Goal: Information Seeking & Learning: Check status

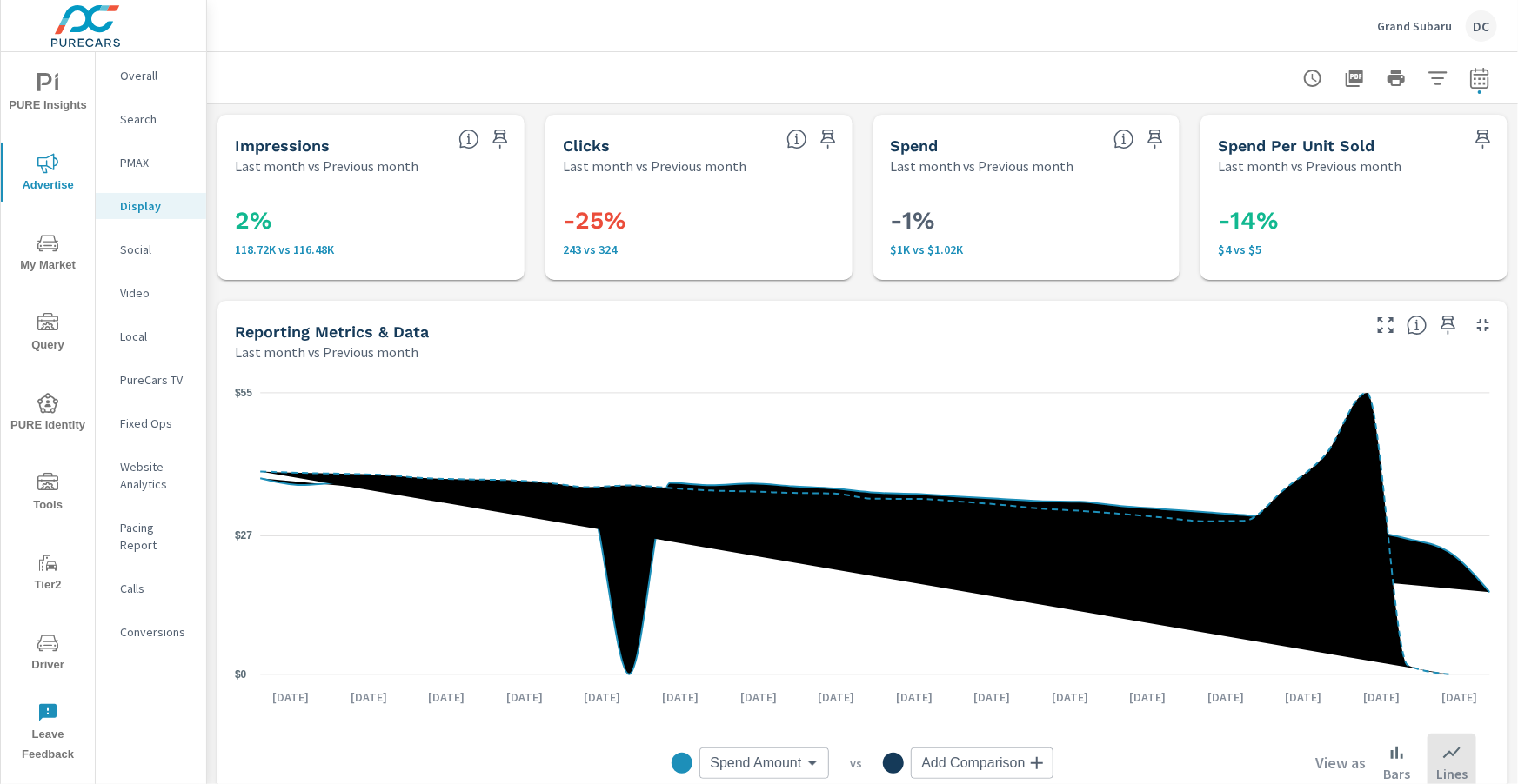
scroll to position [632, 0]
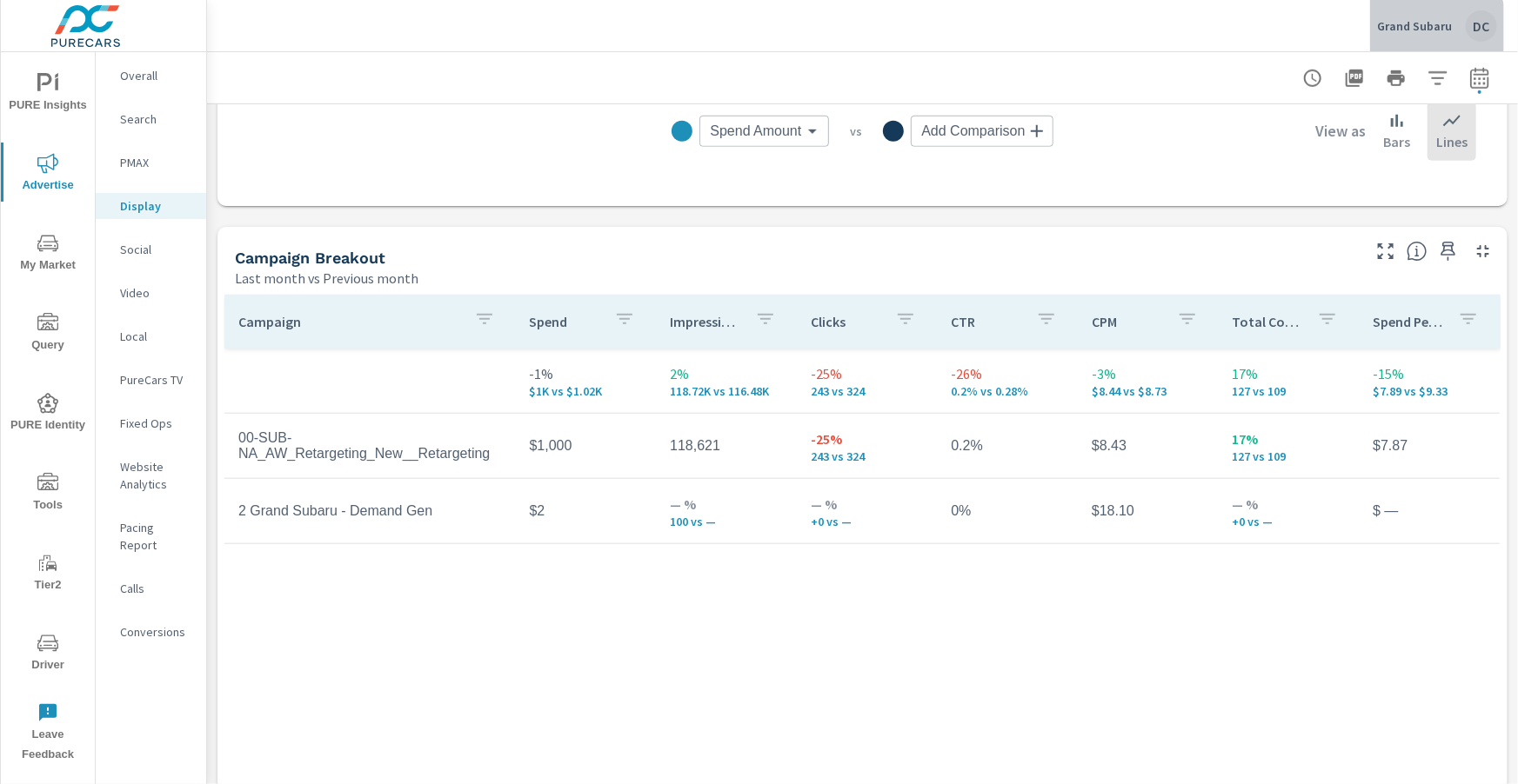
click at [1403, 31] on p "Grand Subaru" at bounding box center [1414, 26] width 75 height 16
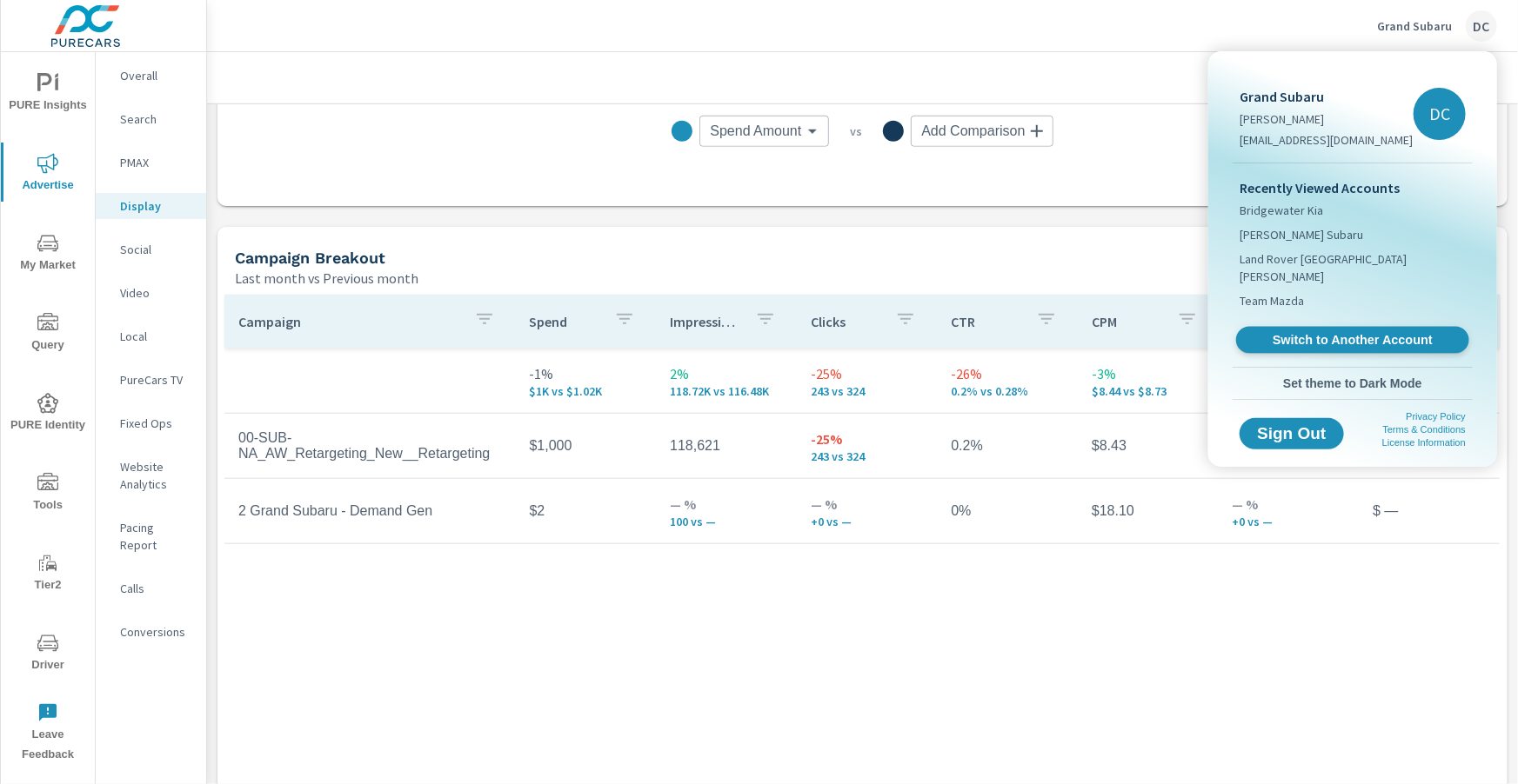
click at [1331, 327] on link "Switch to Another Account" at bounding box center [1353, 341] width 233 height 27
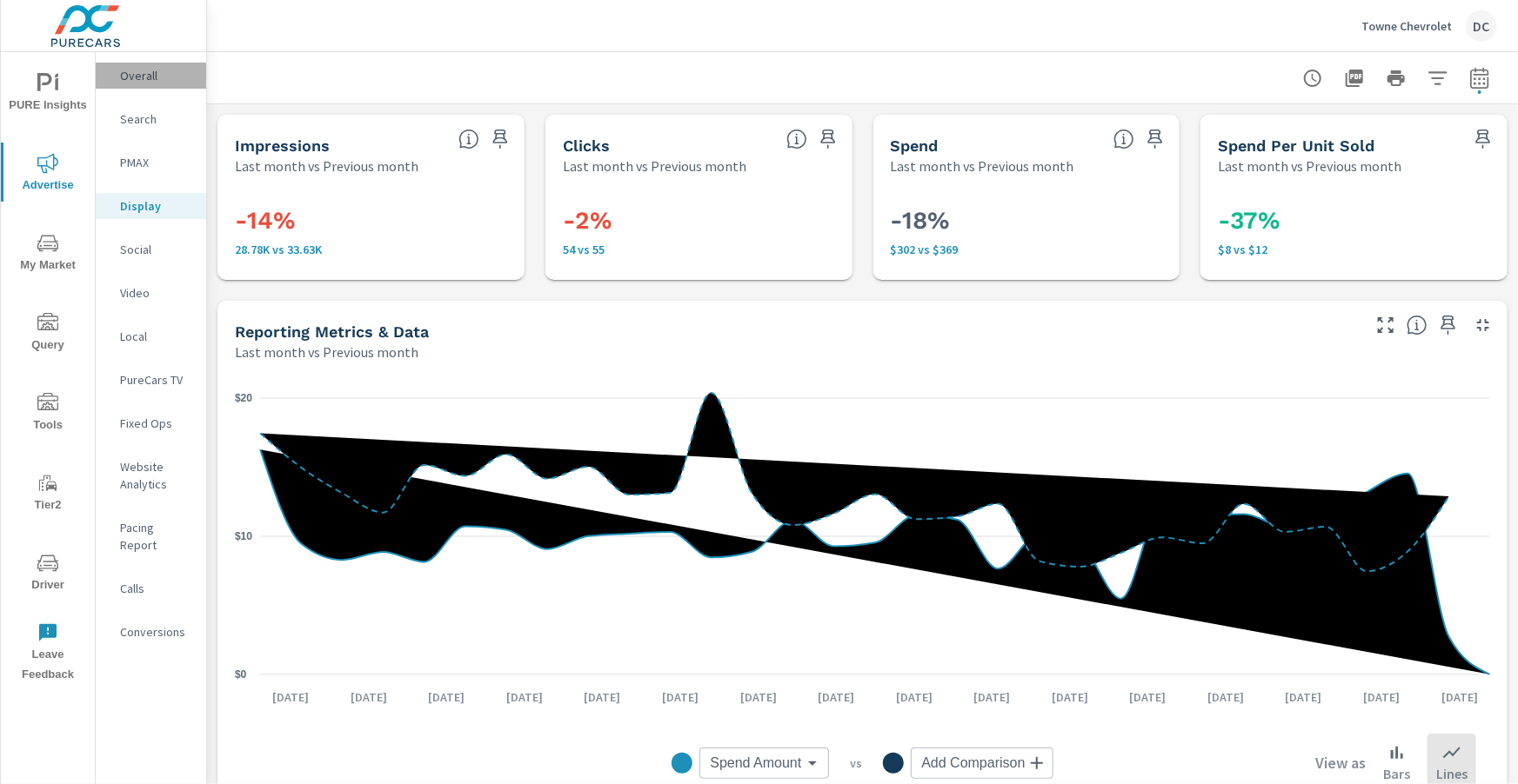
click at [139, 77] on p "Overall" at bounding box center [156, 76] width 72 height 18
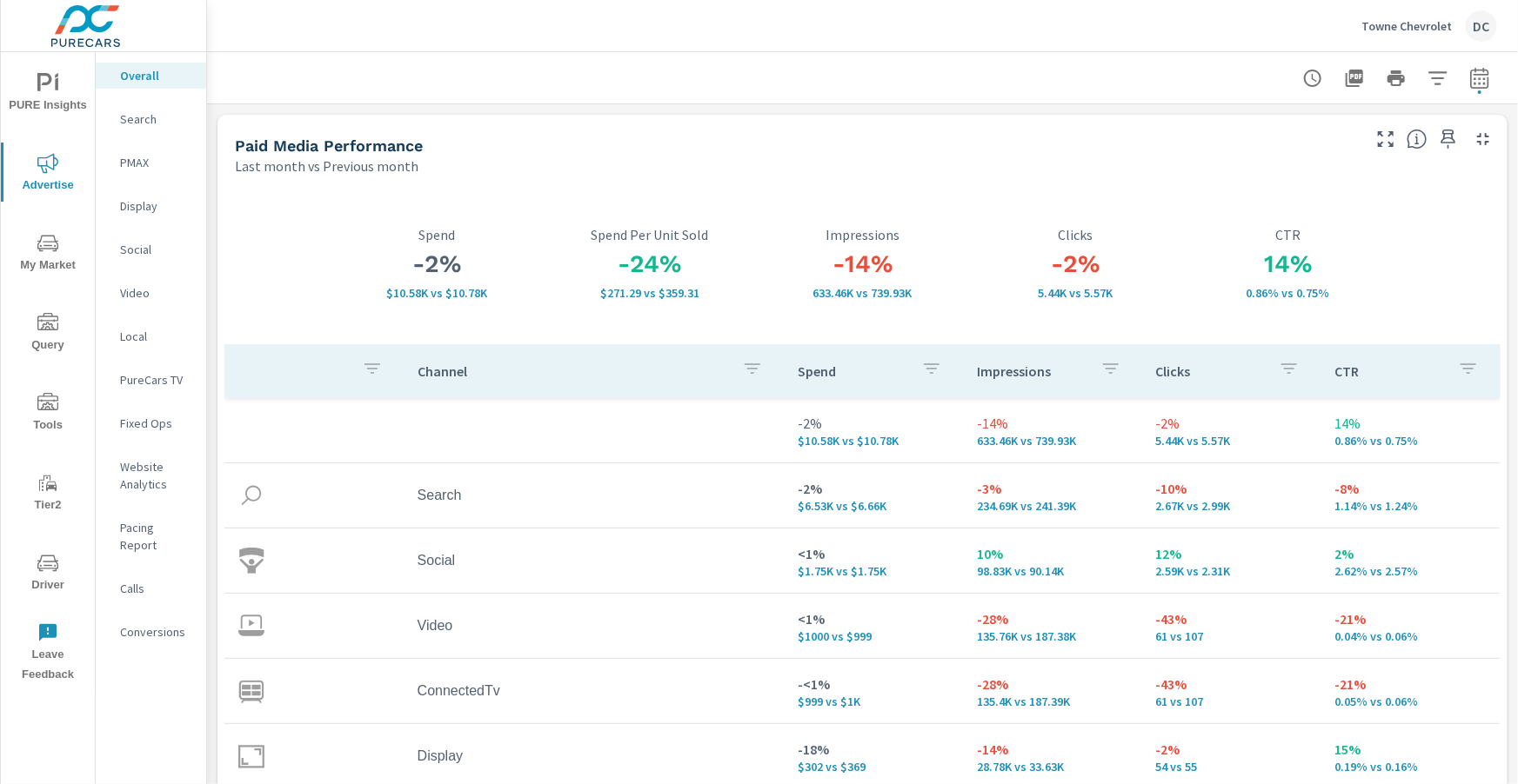
click at [150, 110] on div "Search" at bounding box center [150, 119] width 110 height 26
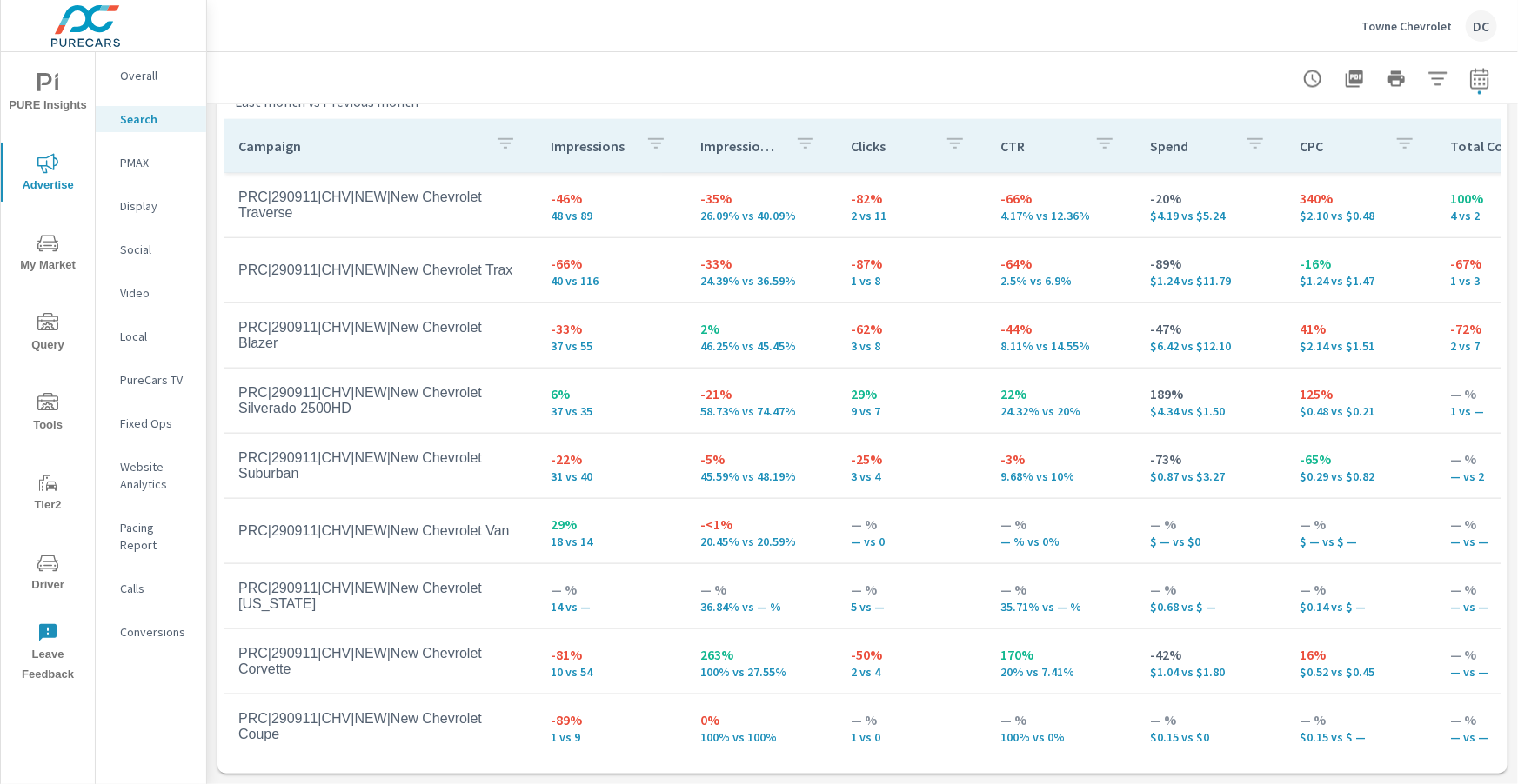
scroll to position [930, 0]
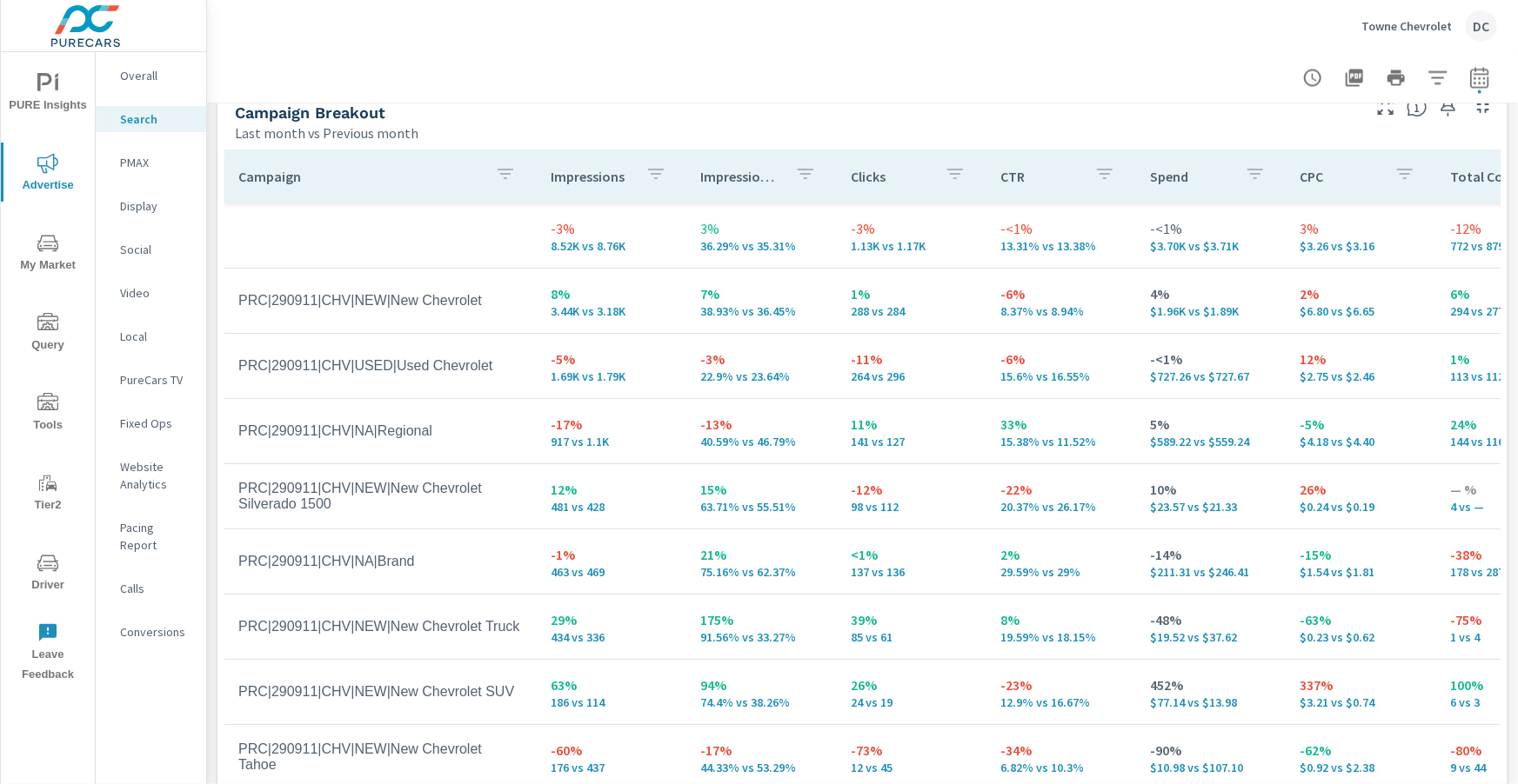
scroll to position [1, 0]
click at [1479, 76] on icon "button" at bounding box center [1479, 77] width 21 height 21
select select "Last month"
select select "Previous month"
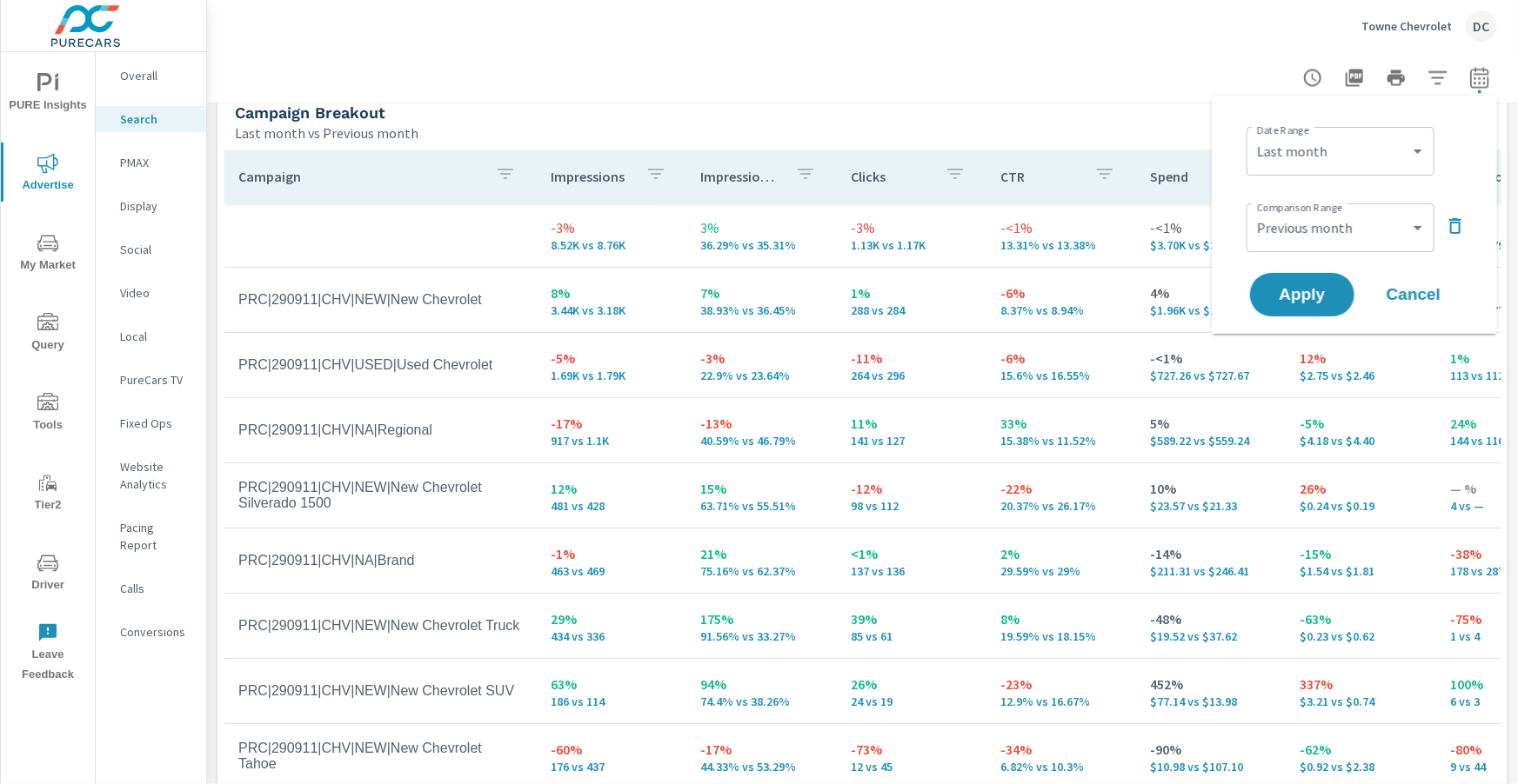
click at [1084, 329] on td "-6% 8.37% vs 8.94%" at bounding box center [1061, 301] width 149 height 62
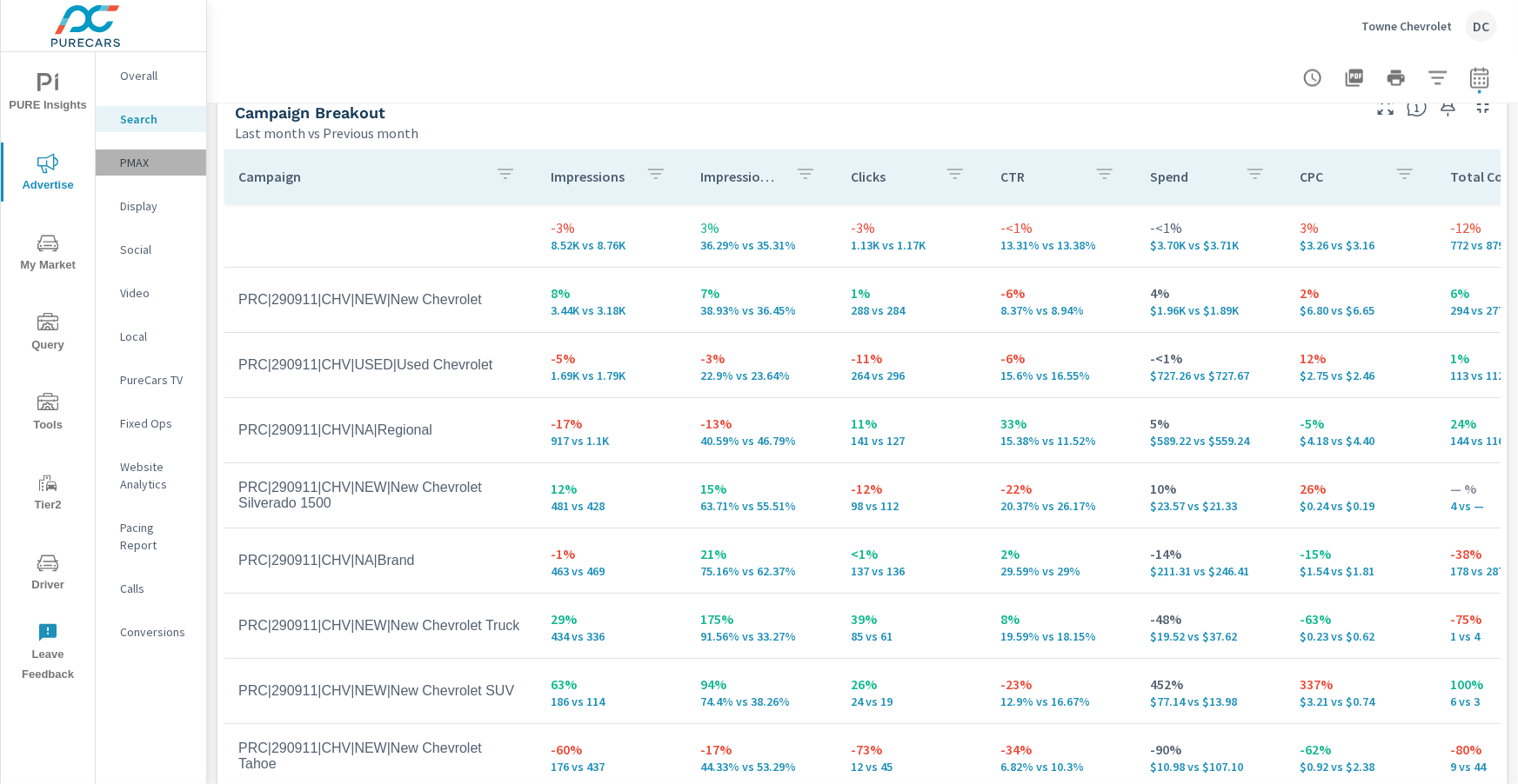
click at [139, 163] on p "PMAX" at bounding box center [156, 163] width 72 height 18
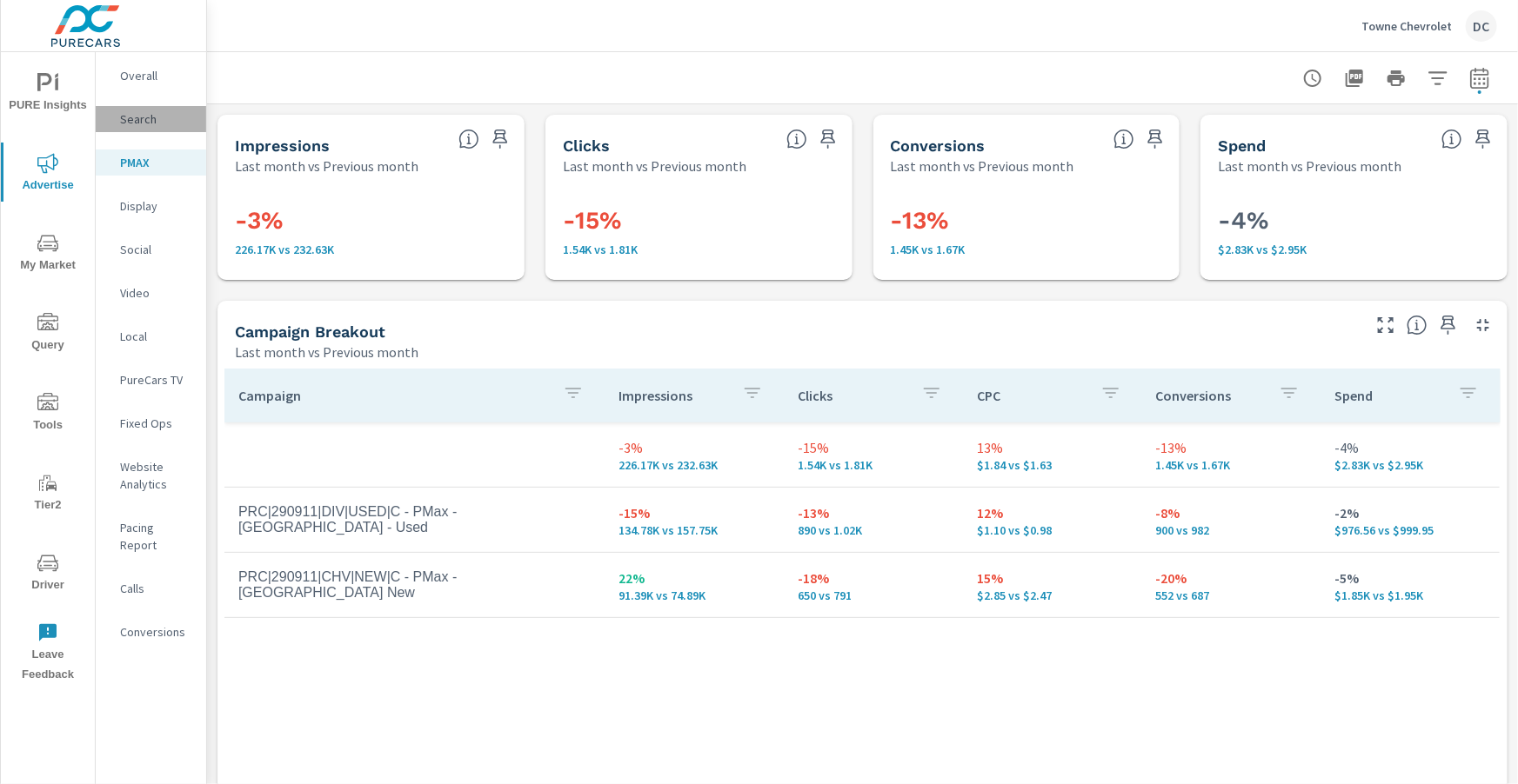
click at [151, 125] on p "Search" at bounding box center [156, 119] width 72 height 18
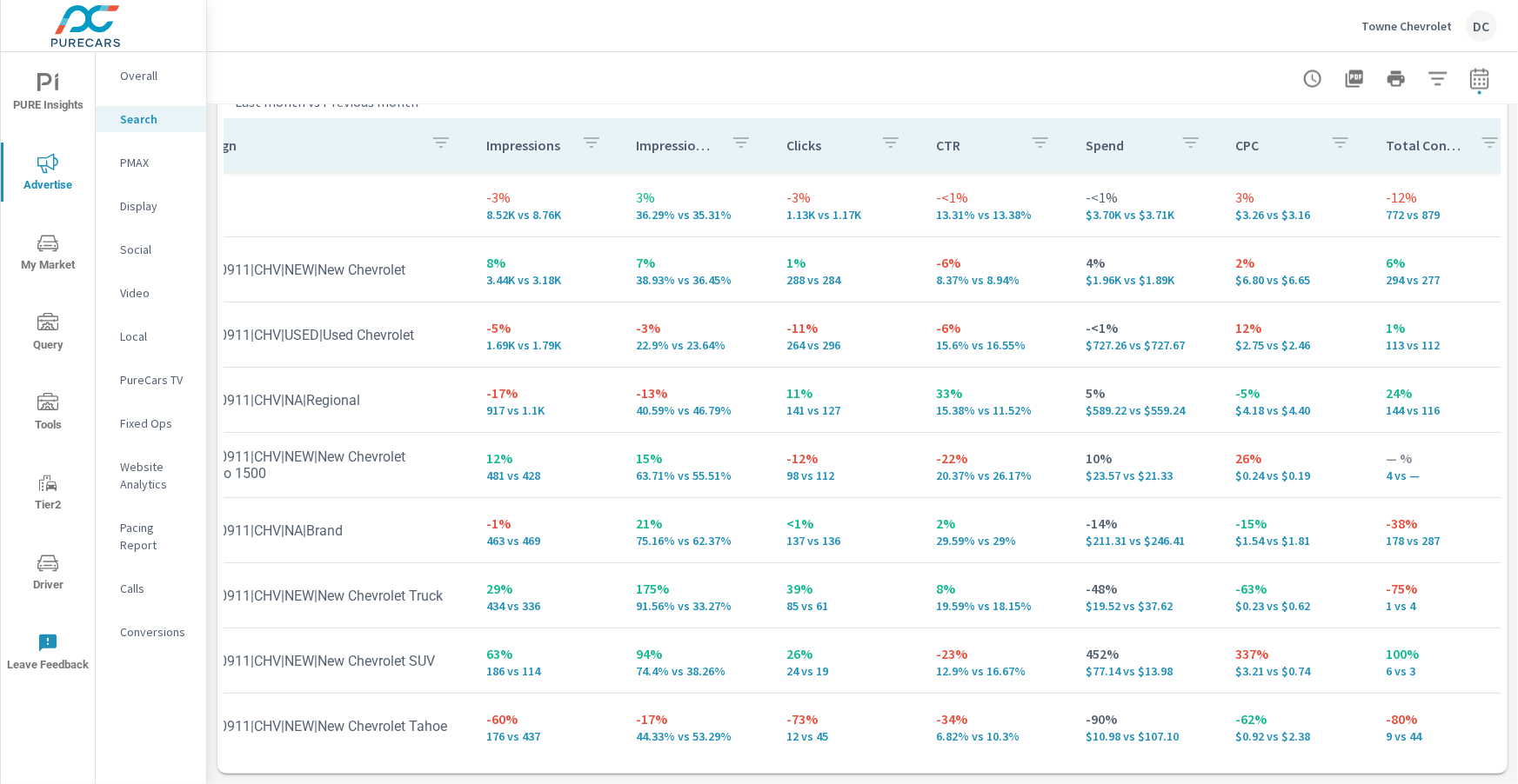
scroll to position [0, 65]
click at [1221, 346] on td "12% $2.75 vs $2.46" at bounding box center [1295, 335] width 149 height 62
drag, startPoint x: 1349, startPoint y: 338, endPoint x: 1312, endPoint y: 341, distance: 37.1
click at [1344, 341] on td "12% $2.75 vs $2.46" at bounding box center [1295, 335] width 149 height 62
click at [146, 161] on p "PMAX" at bounding box center [156, 163] width 72 height 18
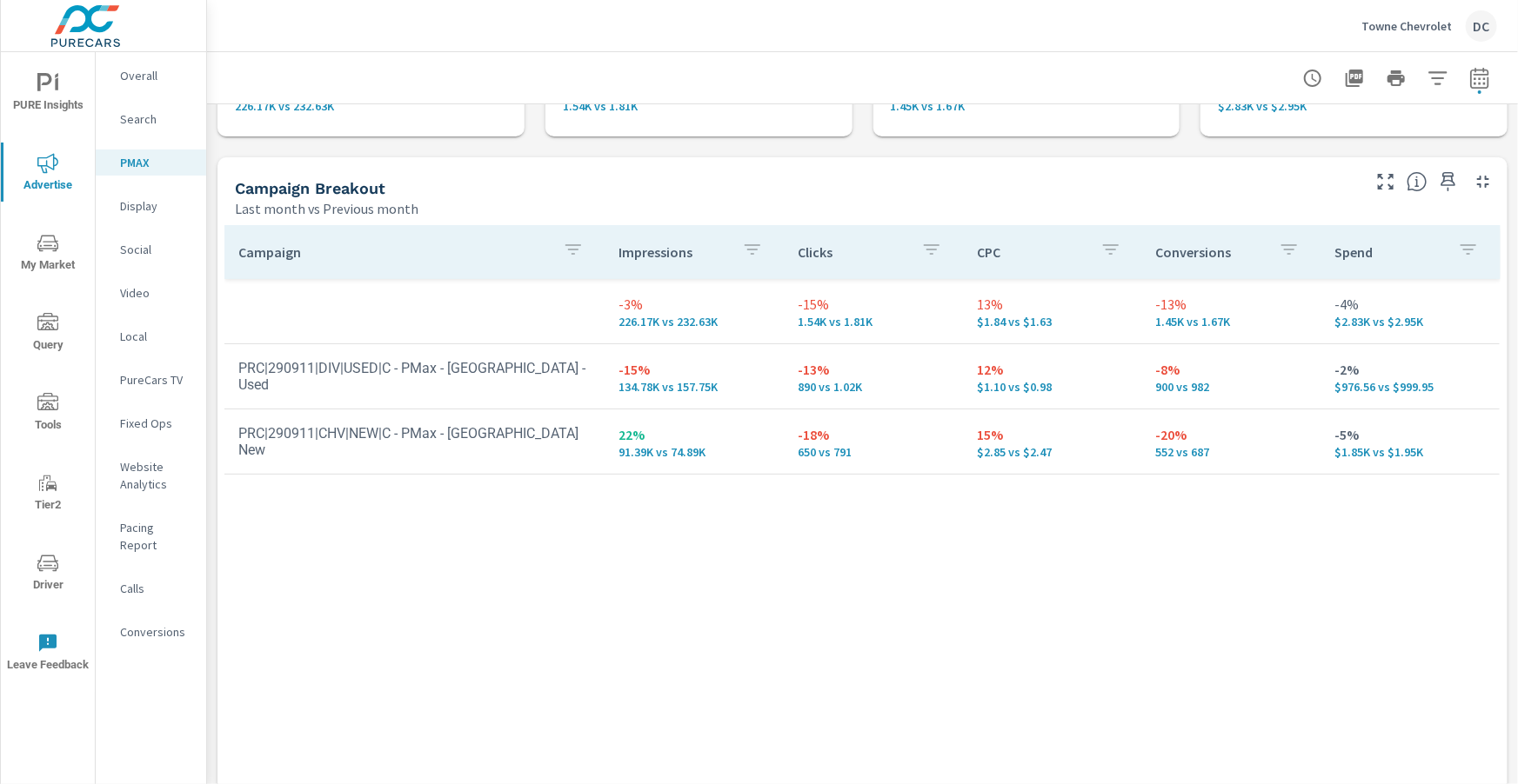
scroll to position [194, 0]
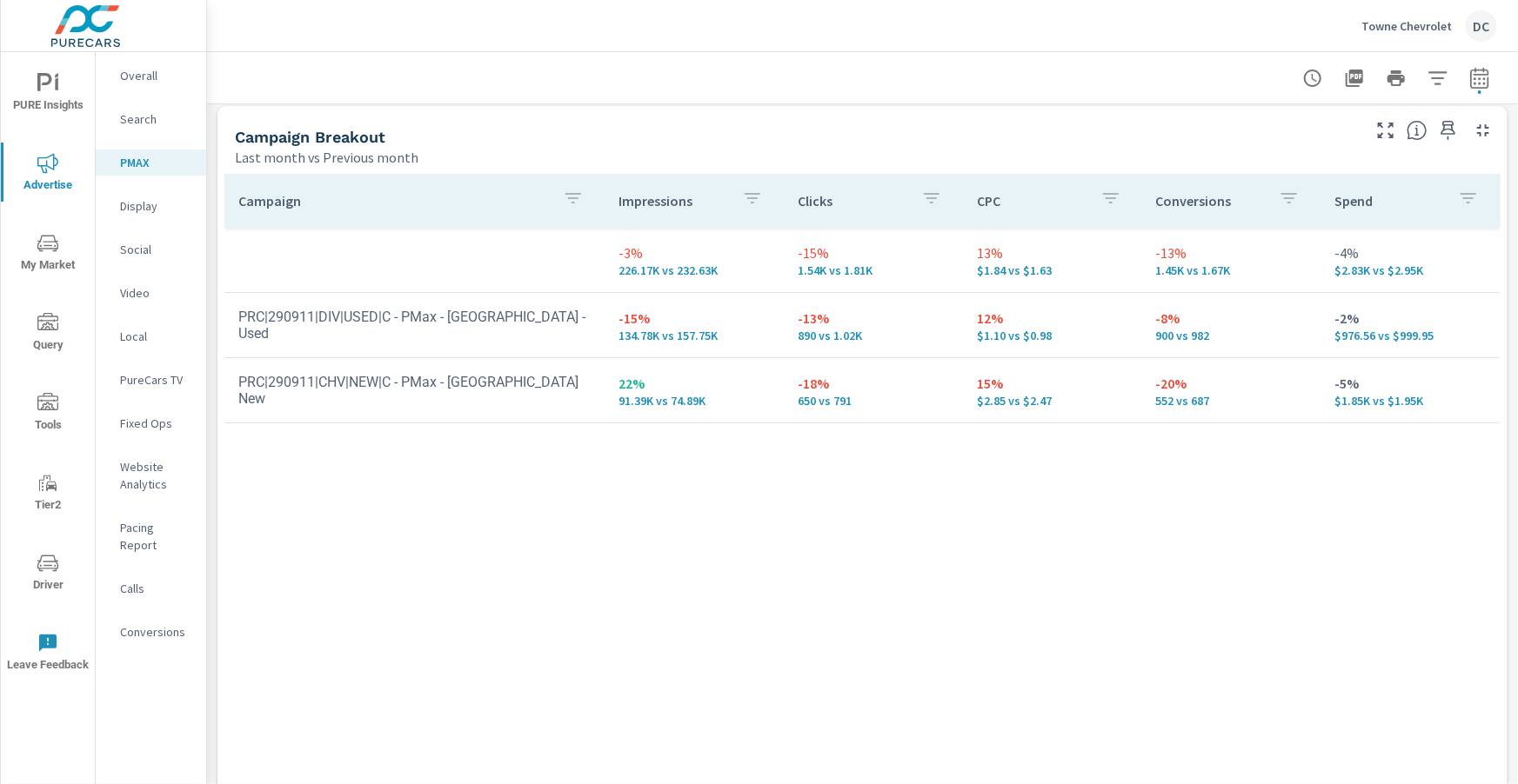
click at [140, 115] on p "Search" at bounding box center [156, 119] width 72 height 18
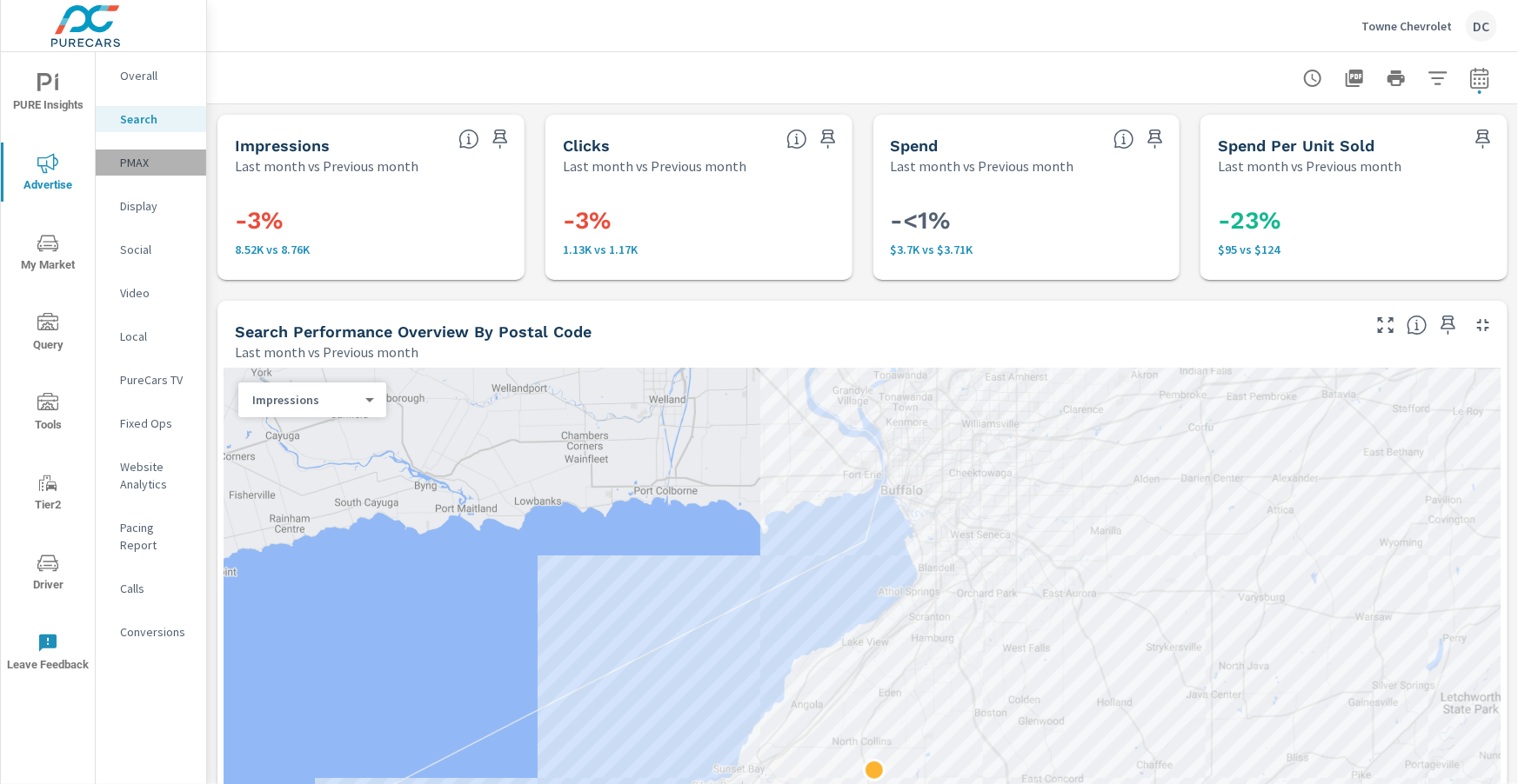
click at [139, 169] on p "PMAX" at bounding box center [156, 163] width 72 height 18
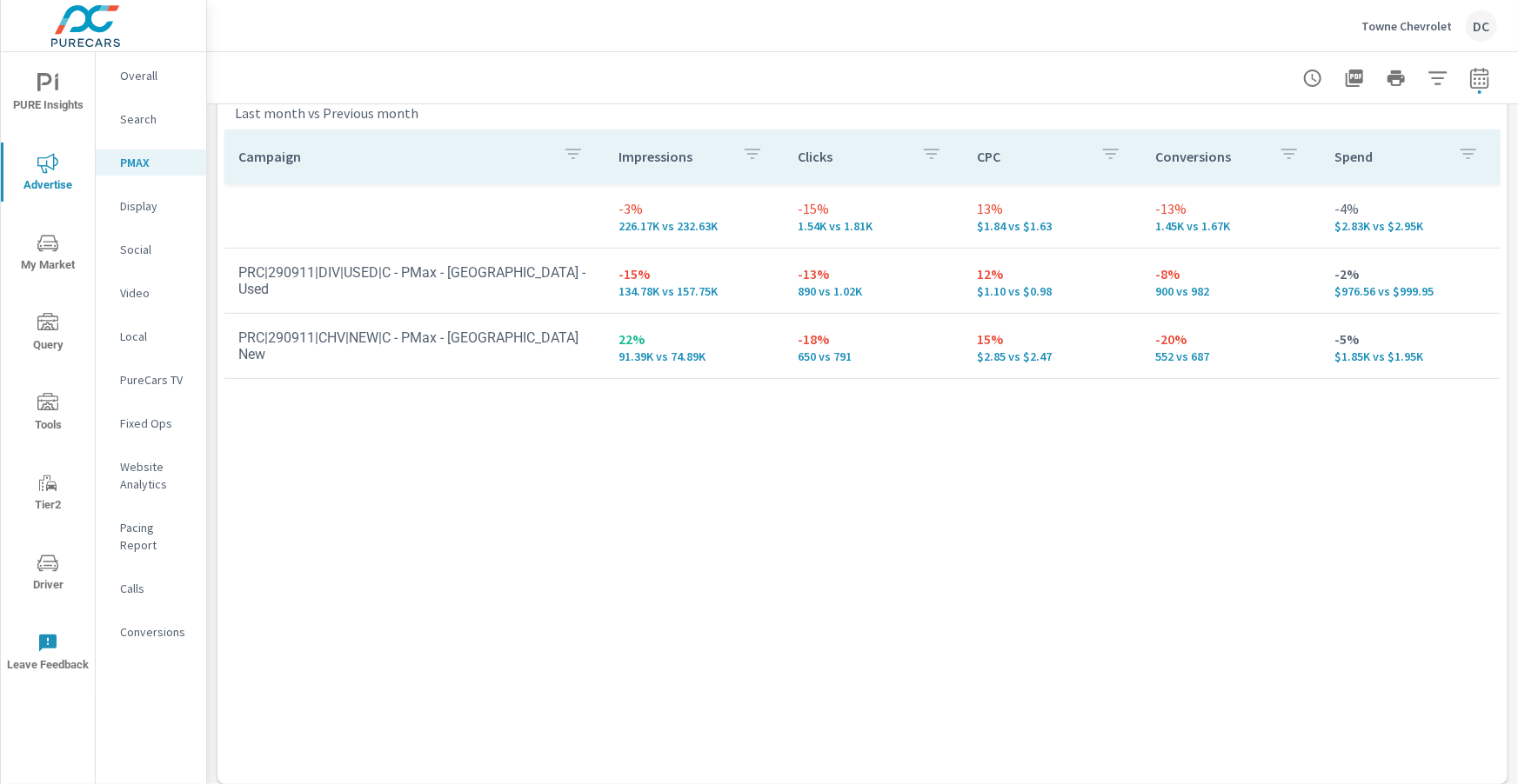
scroll to position [250, 0]
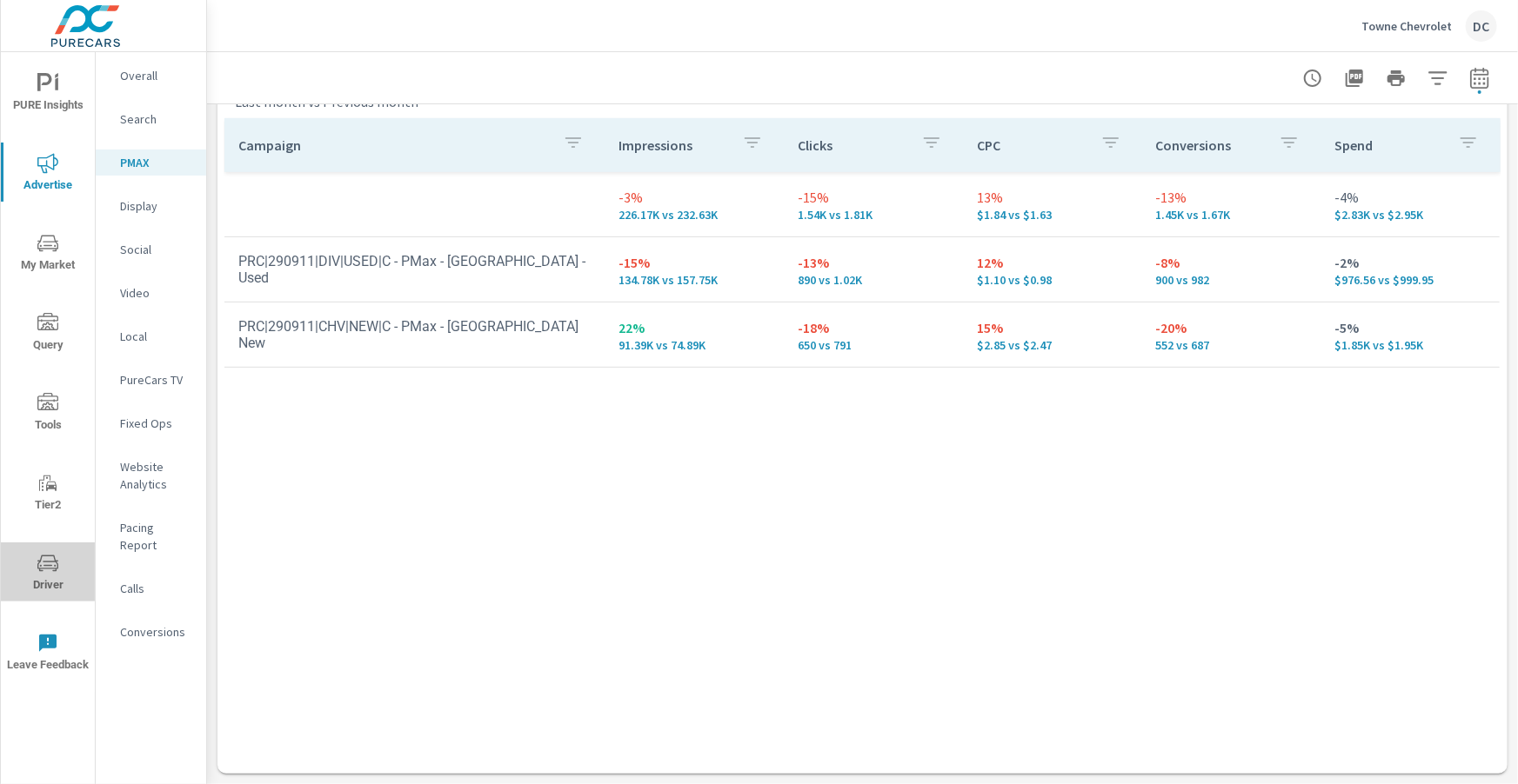
click at [44, 567] on icon "nav menu" at bounding box center [47, 562] width 21 height 21
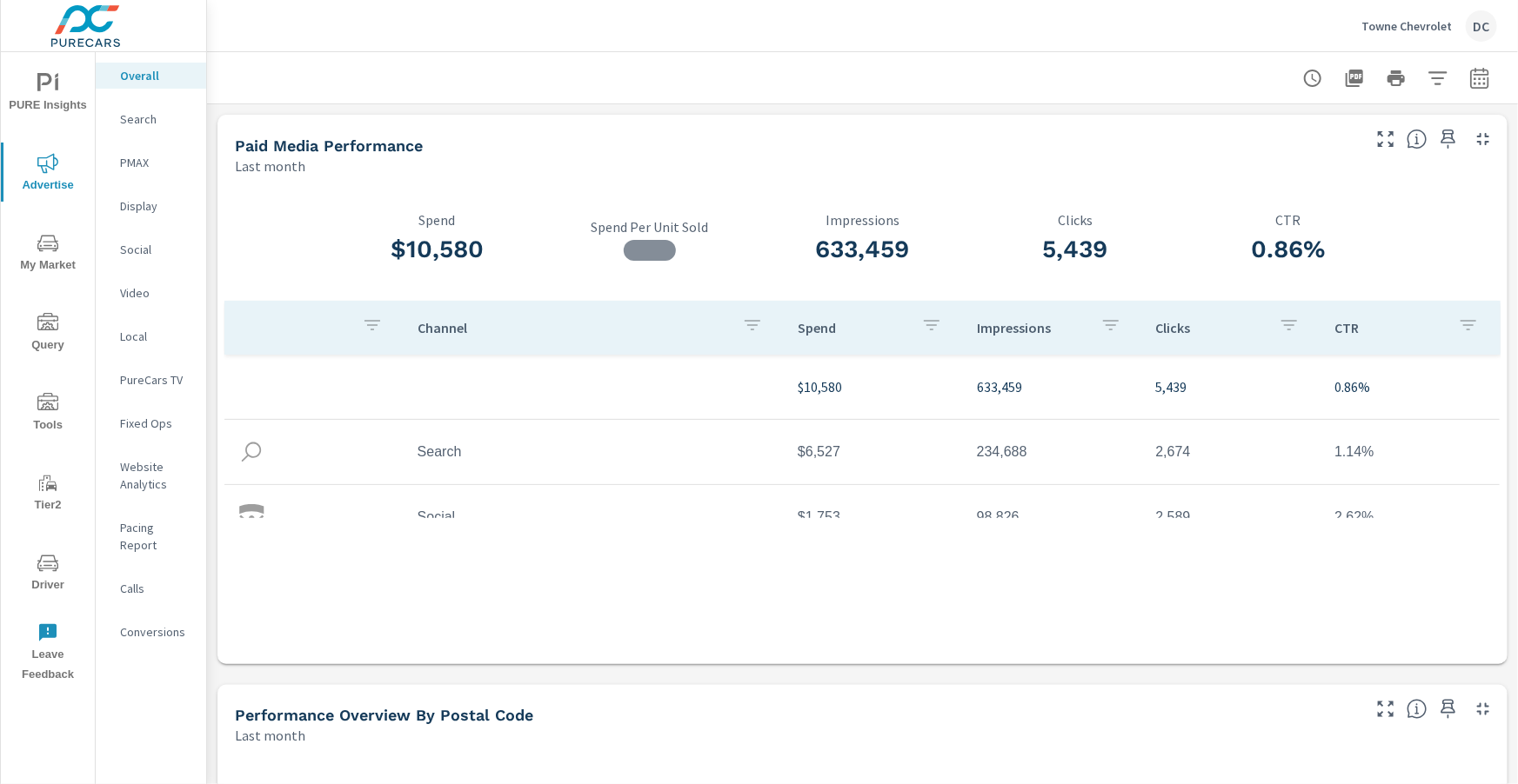
scroll to position [65, 0]
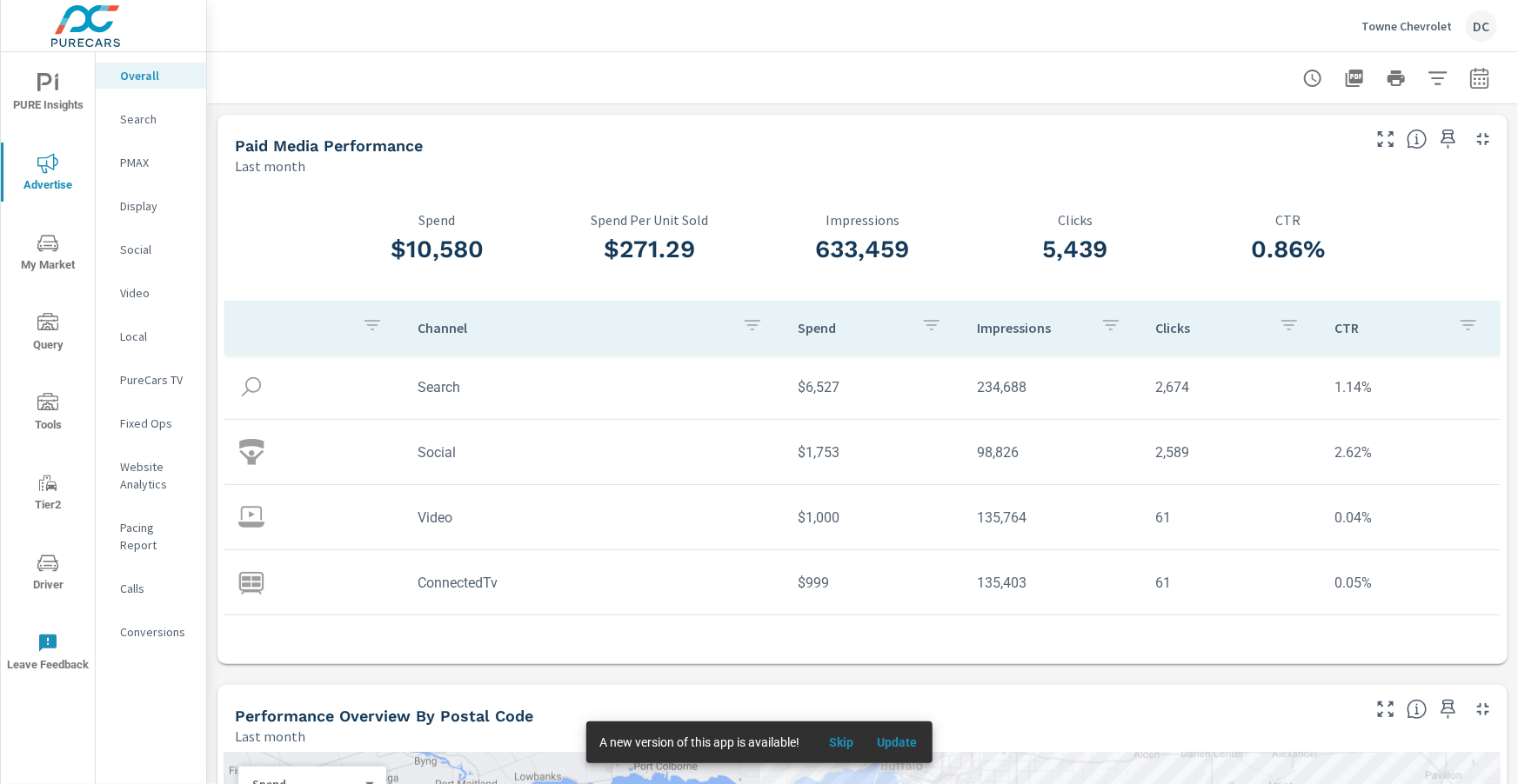
click at [1405, 29] on p "Towne Chevrolet" at bounding box center [1407, 26] width 91 height 16
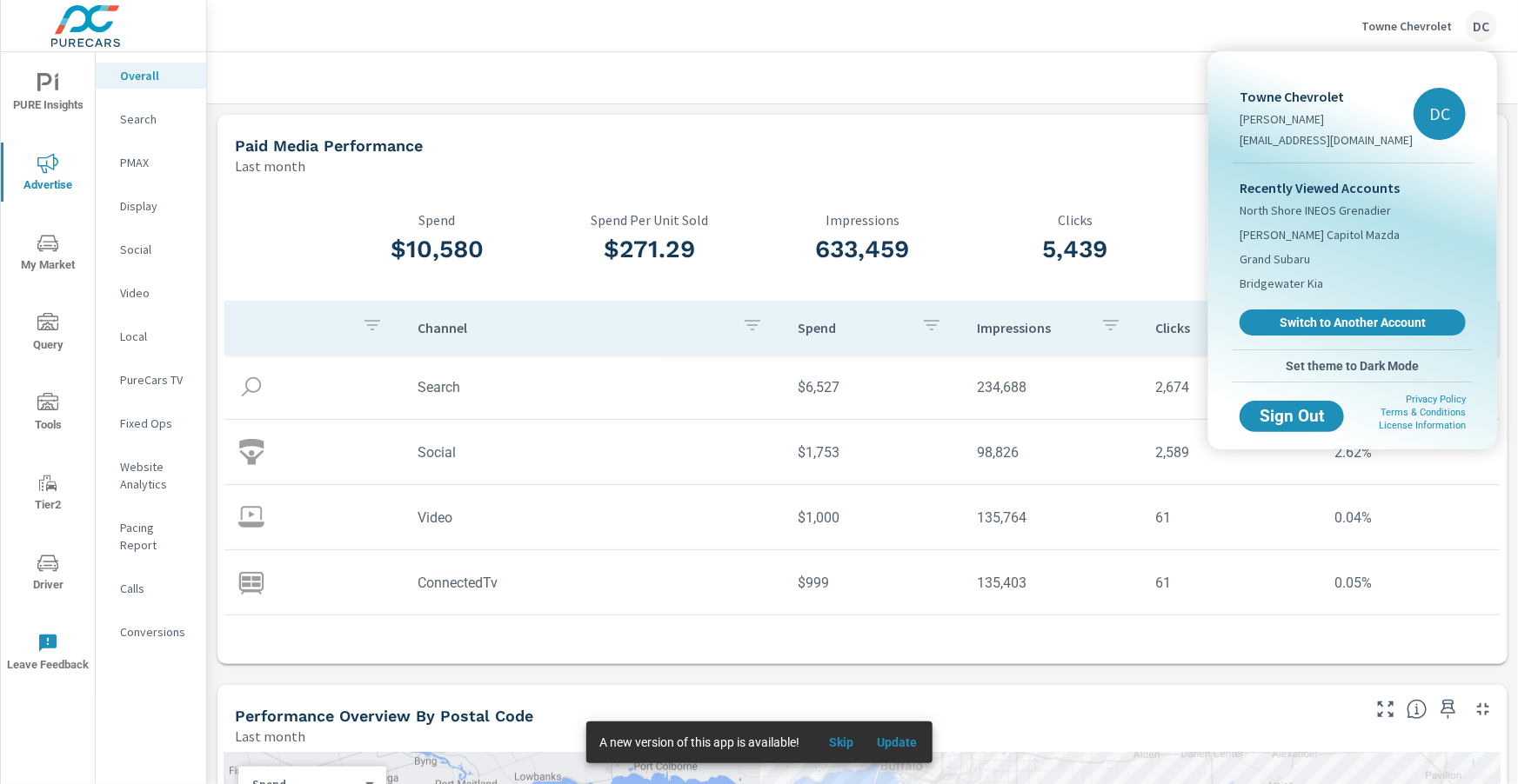
click at [1323, 316] on span "Switch to Another Account" at bounding box center [1353, 322] width 207 height 16
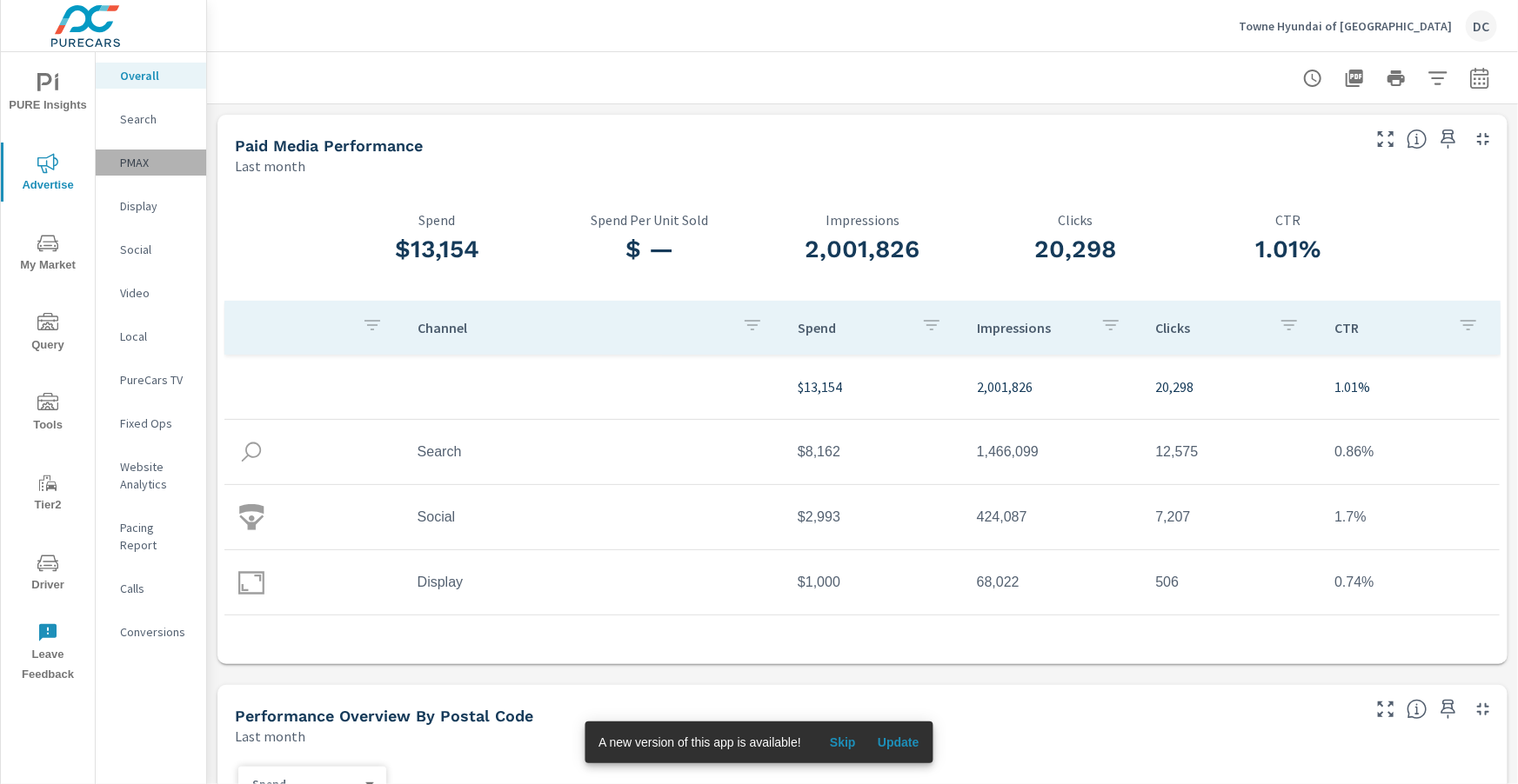
click at [130, 161] on p "PMAX" at bounding box center [156, 163] width 72 height 18
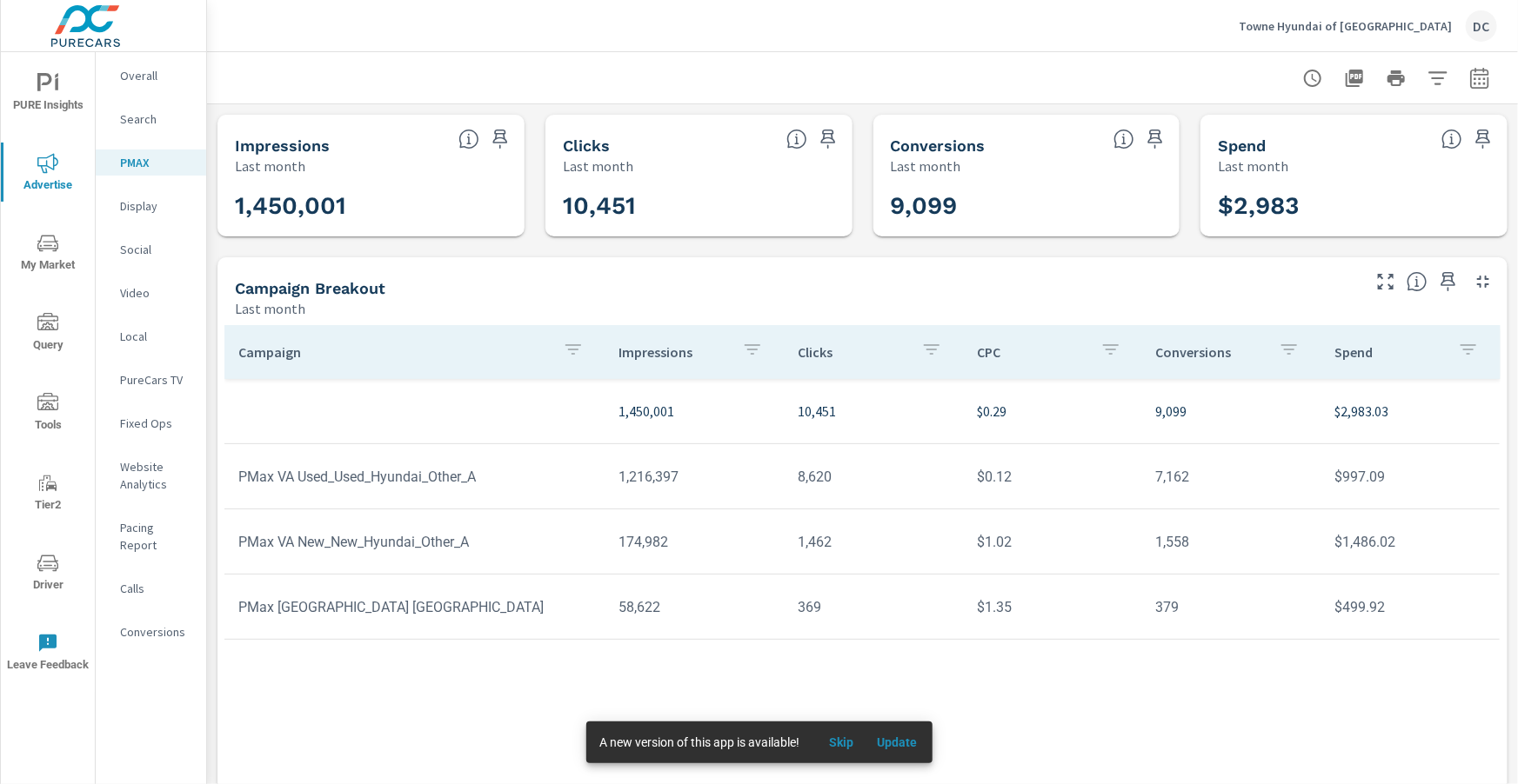
scroll to position [33, 0]
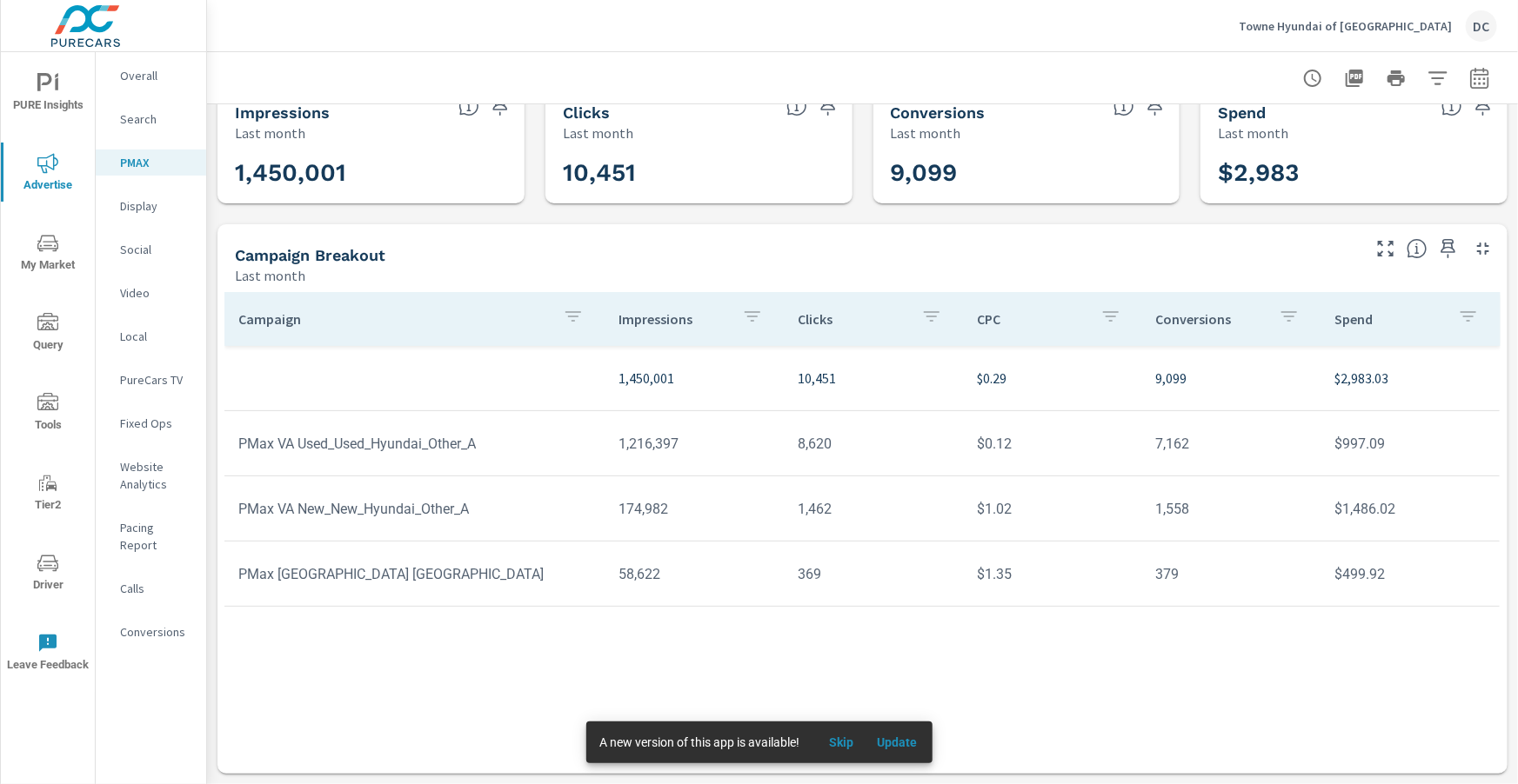
click at [911, 746] on span "Update" at bounding box center [898, 743] width 42 height 16
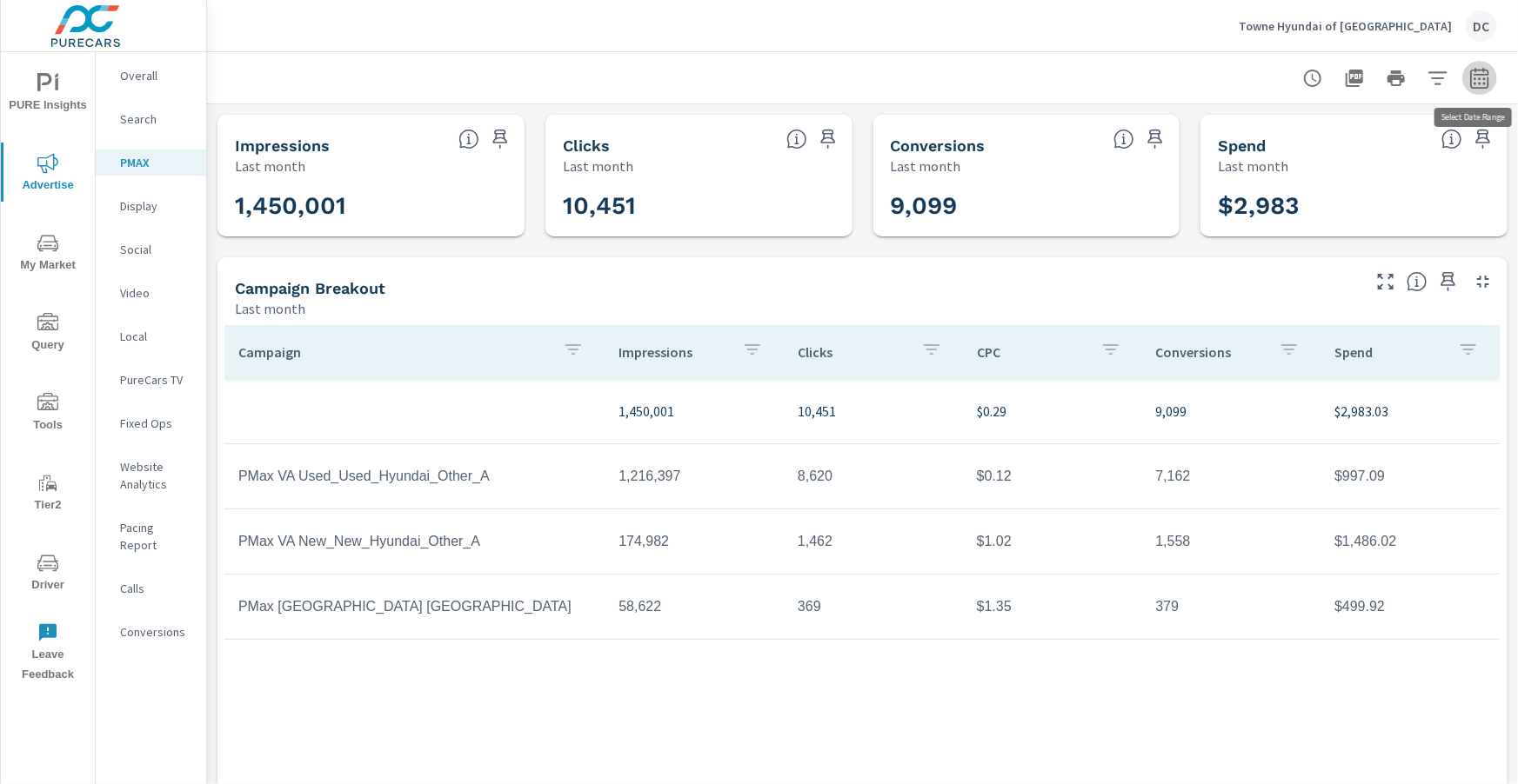
click at [1484, 81] on icon "button" at bounding box center [1479, 77] width 21 height 21
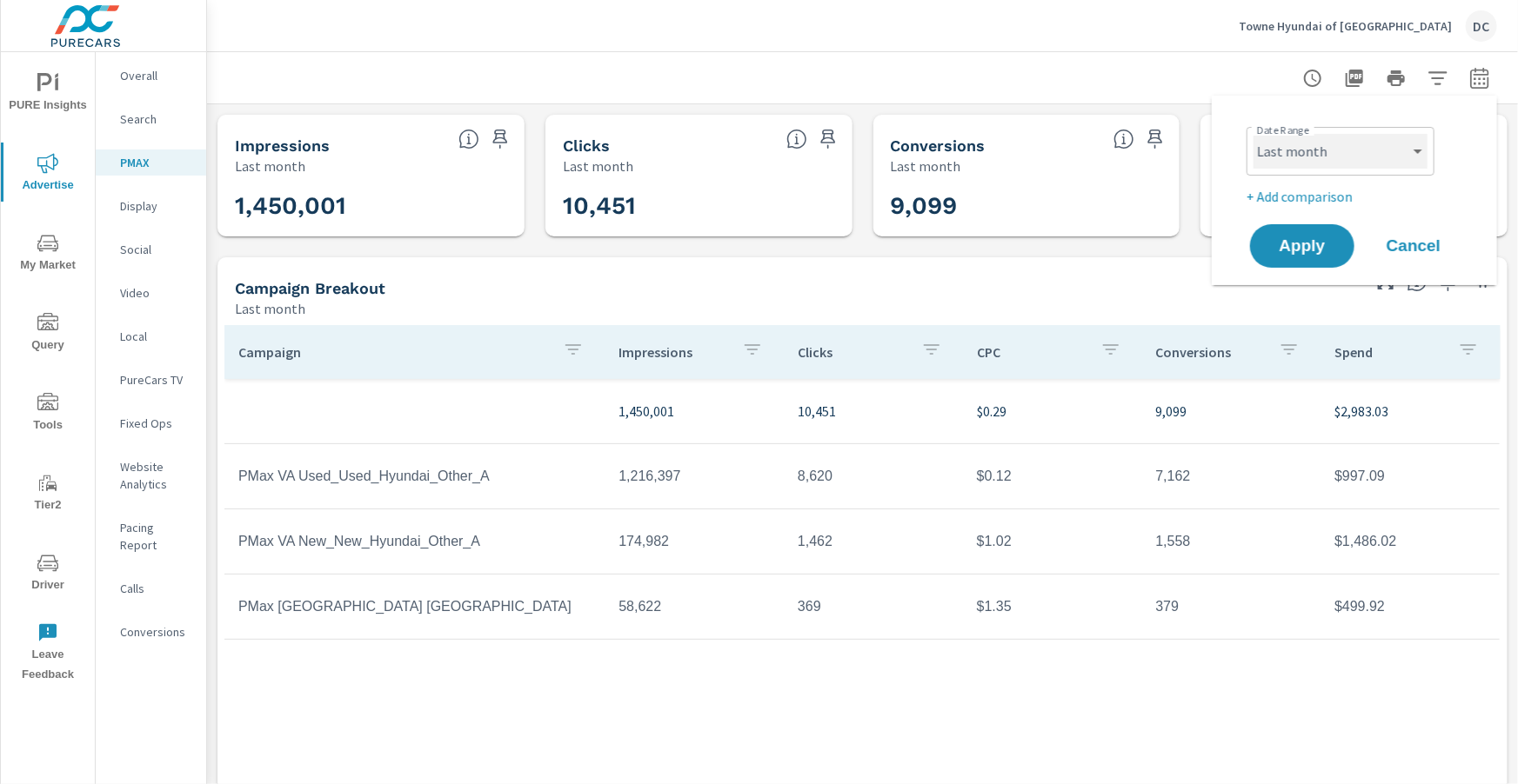
click at [1402, 151] on select "Custom Yesterday Last week Last 7 days Last 14 days Last 30 days Last 45 days L…" at bounding box center [1340, 151] width 174 height 35
select select "Month to date"
click at [1328, 194] on p "+ Add comparison" at bounding box center [1358, 196] width 223 height 21
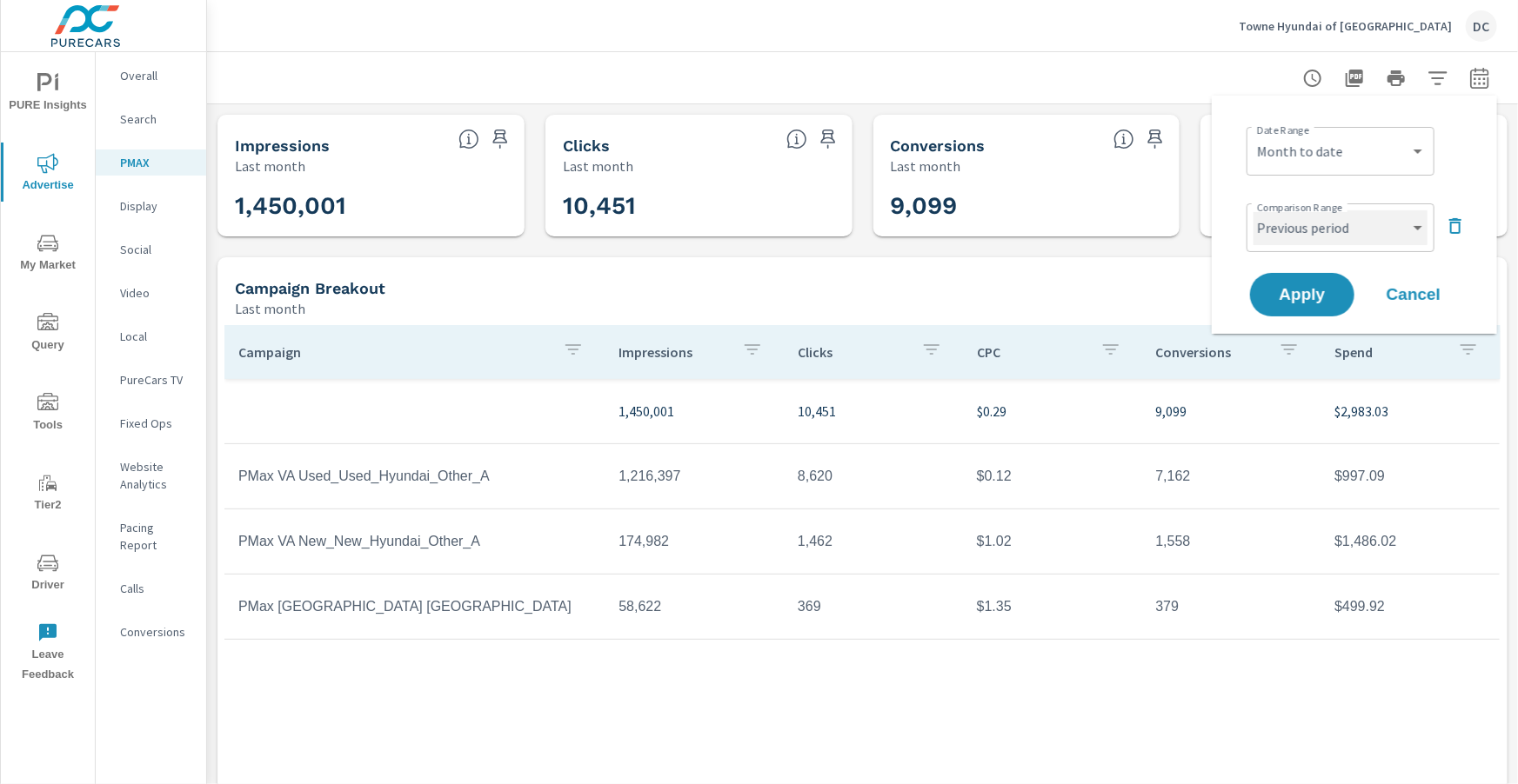
click at [1331, 222] on select "Custom Previous period Previous month Previous year" at bounding box center [1340, 228] width 174 height 35
select select "Previous month"
click at [1334, 302] on span "Apply" at bounding box center [1302, 295] width 71 height 17
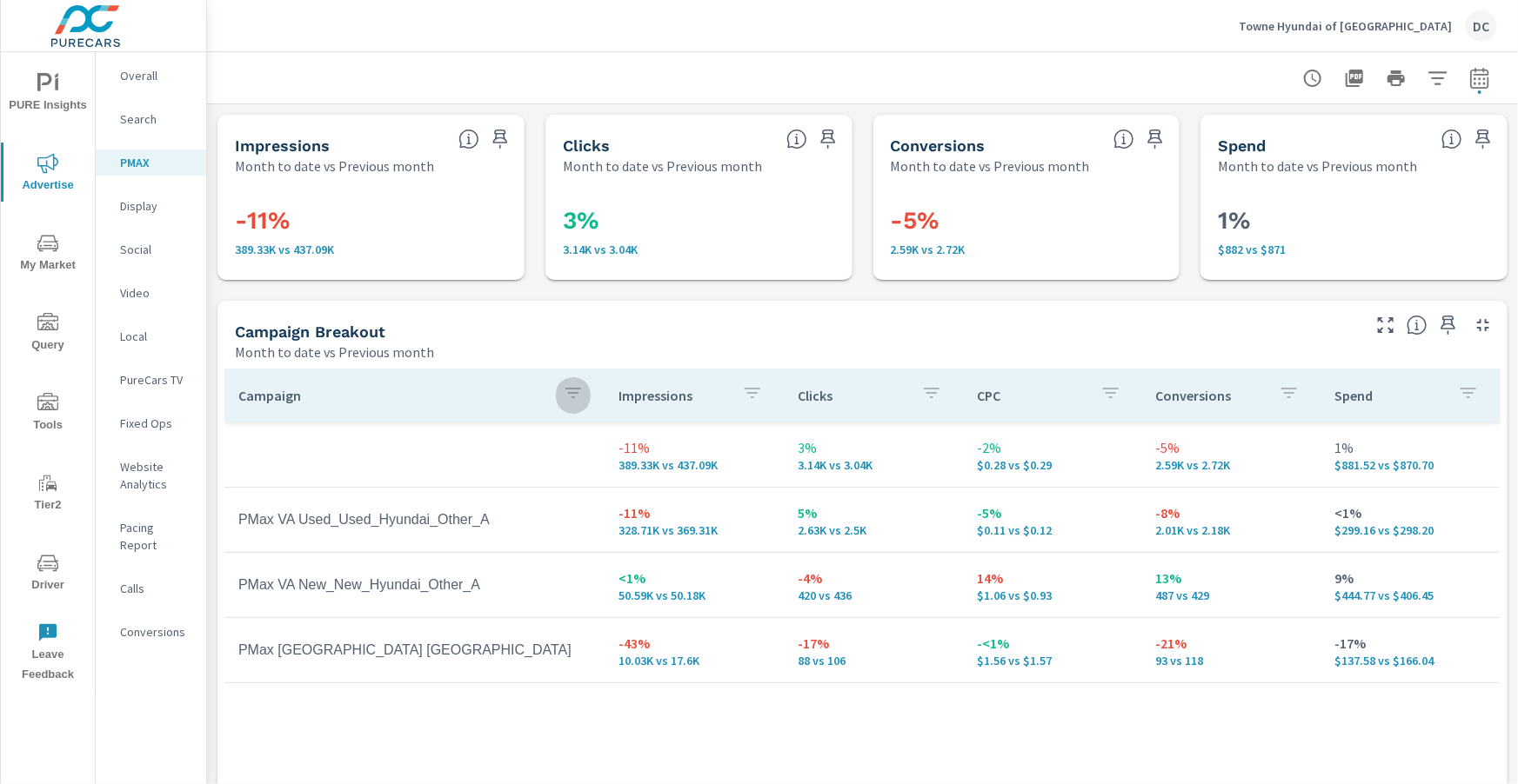
click at [576, 389] on icon "button" at bounding box center [573, 392] width 16 height 11
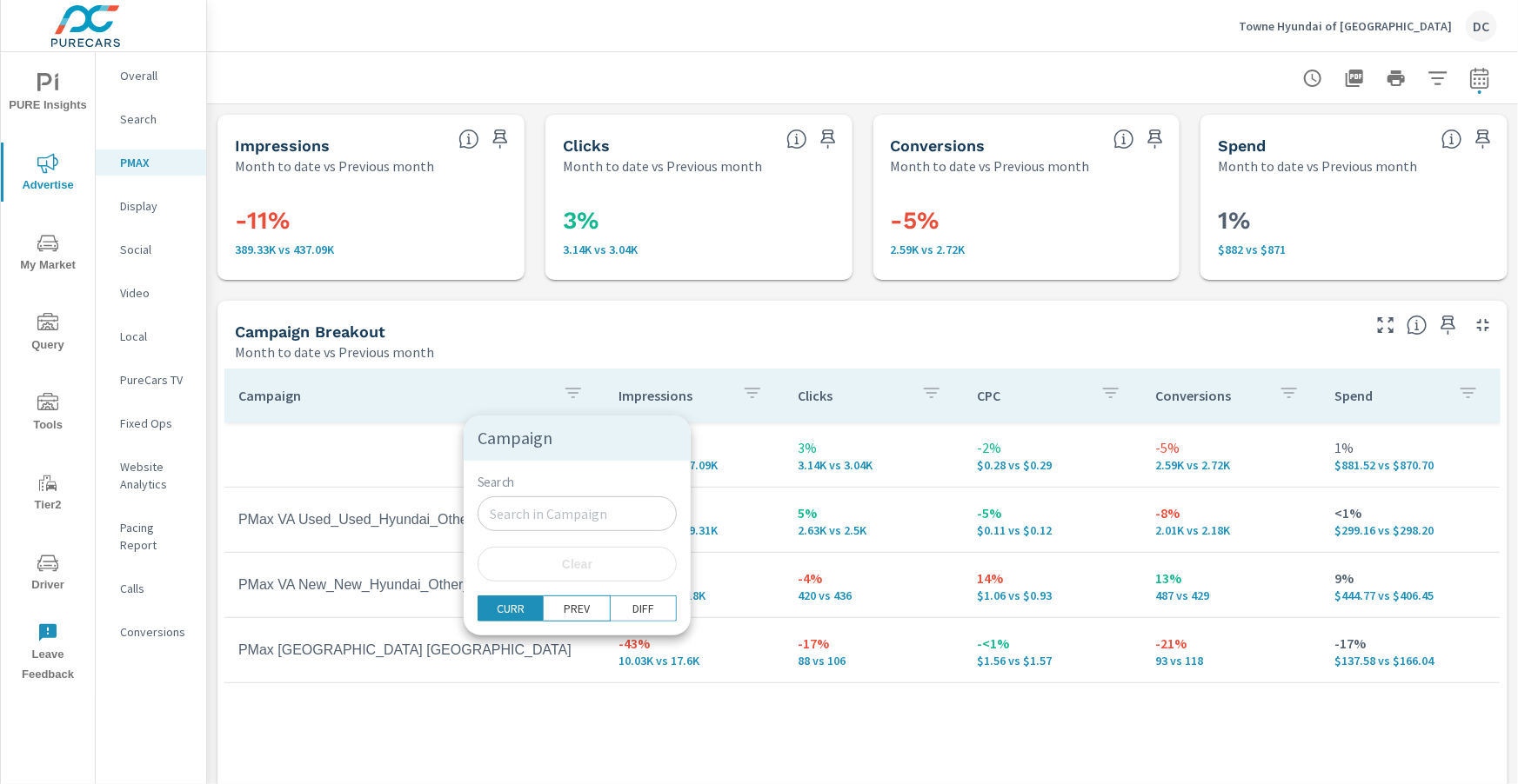
click at [942, 345] on div at bounding box center [759, 392] width 1518 height 784
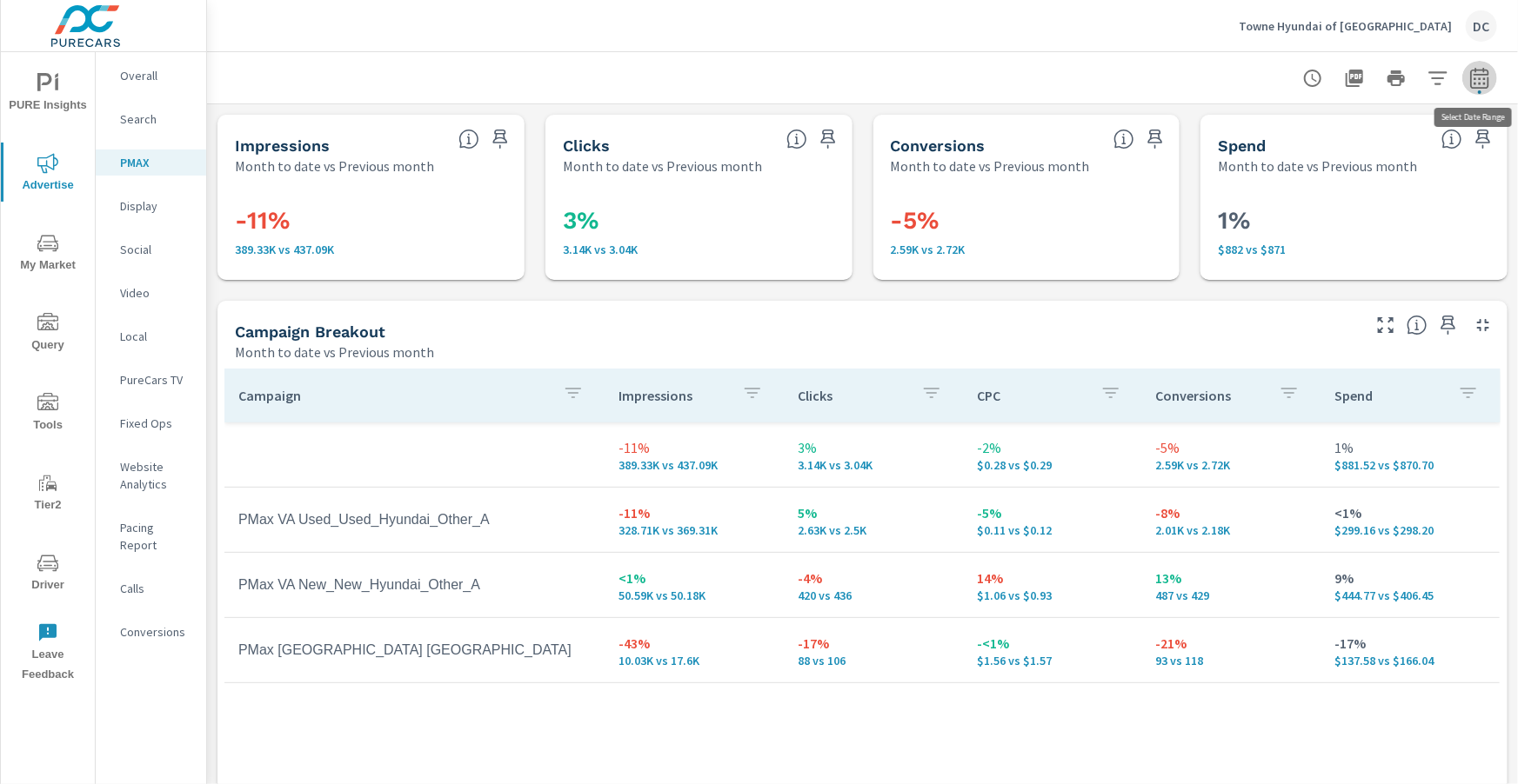
click at [1467, 76] on button "button" at bounding box center [1480, 78] width 35 height 35
select select "Month to date"
select select "Previous month"
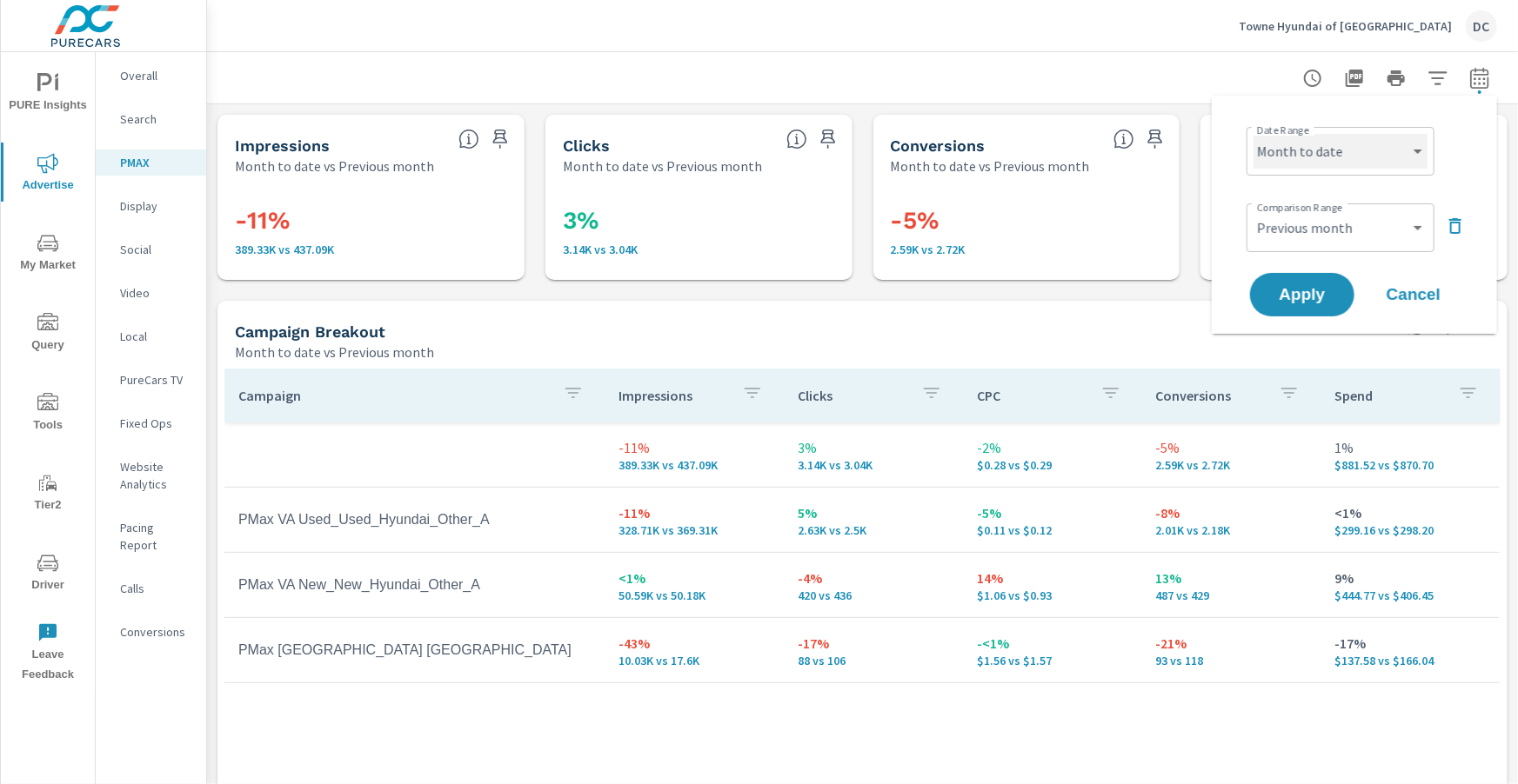
click at [1414, 144] on select "Custom Yesterday Last week Last 7 days Last 14 days Last 30 days Last 45 days L…" at bounding box center [1340, 151] width 174 height 35
click at [1399, 149] on select "Custom Yesterday Last week Last 7 days Last 14 days Last 30 days Last 45 days L…" at bounding box center [1340, 151] width 174 height 35
select select "Last month"
click at [1315, 287] on span "Apply" at bounding box center [1302, 295] width 71 height 17
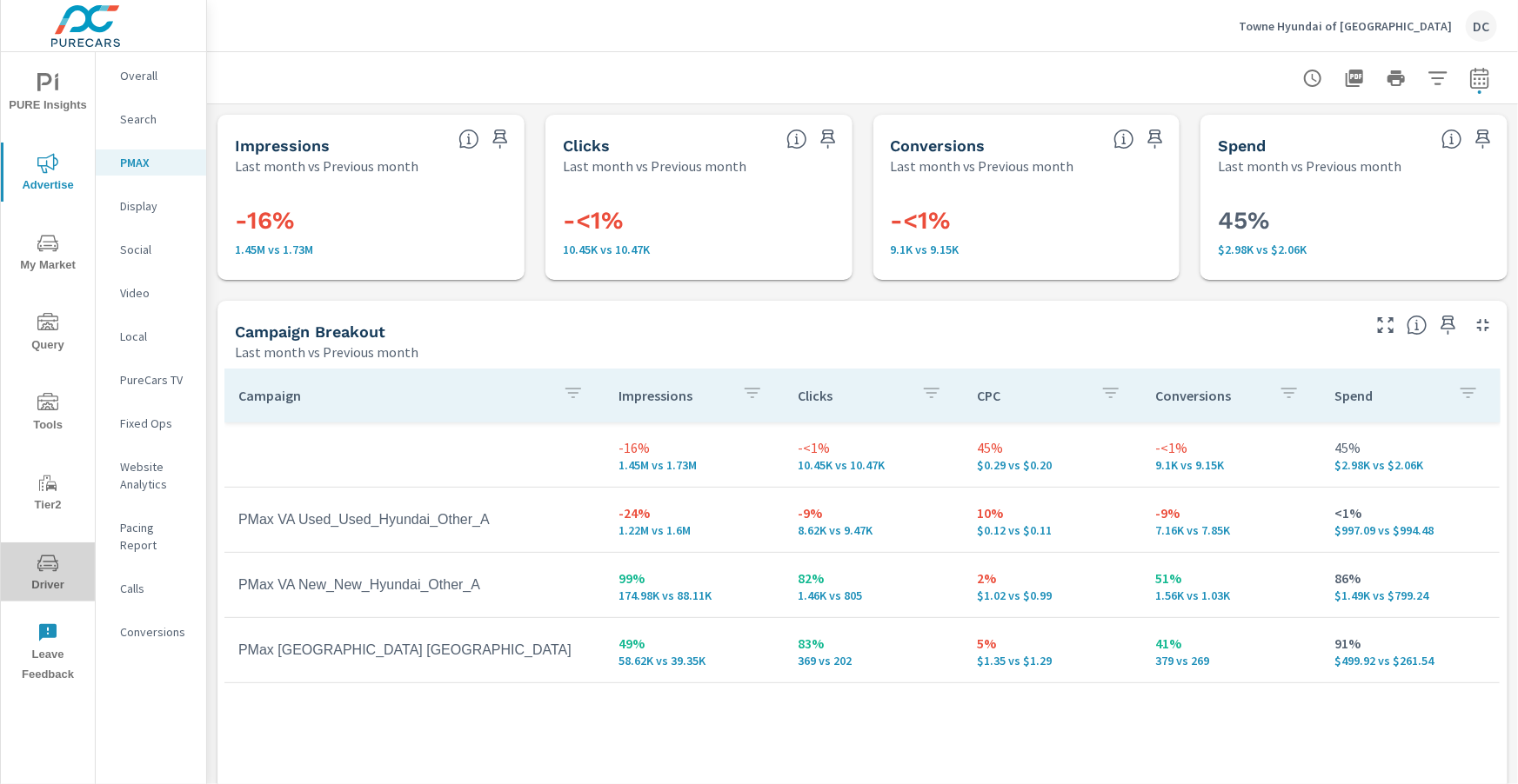
click at [50, 576] on span "Driver" at bounding box center [47, 574] width 83 height 43
